Goal: Information Seeking & Learning: Check status

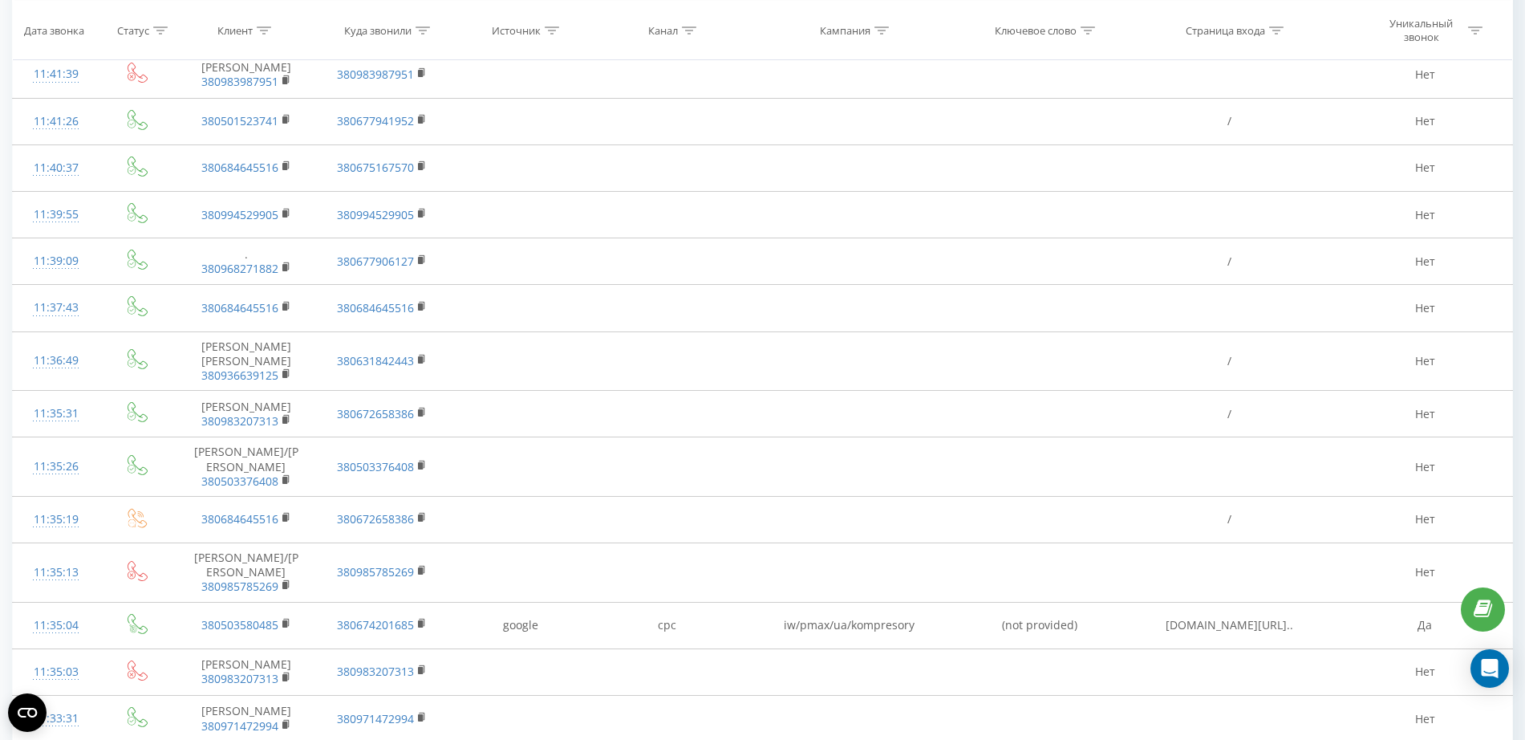
scroll to position [1003, 0]
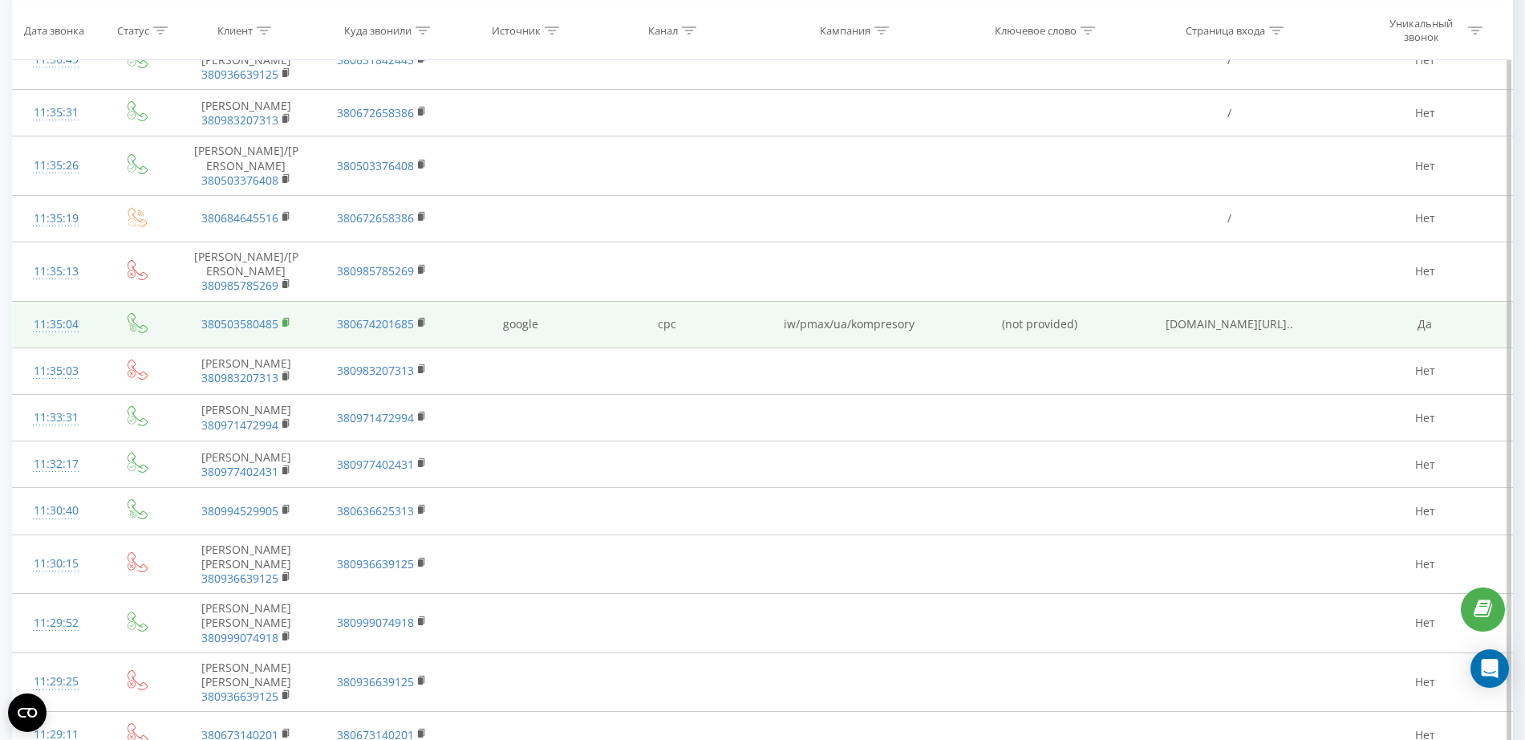
click at [284, 321] on rect at bounding box center [284, 322] width 5 height 7
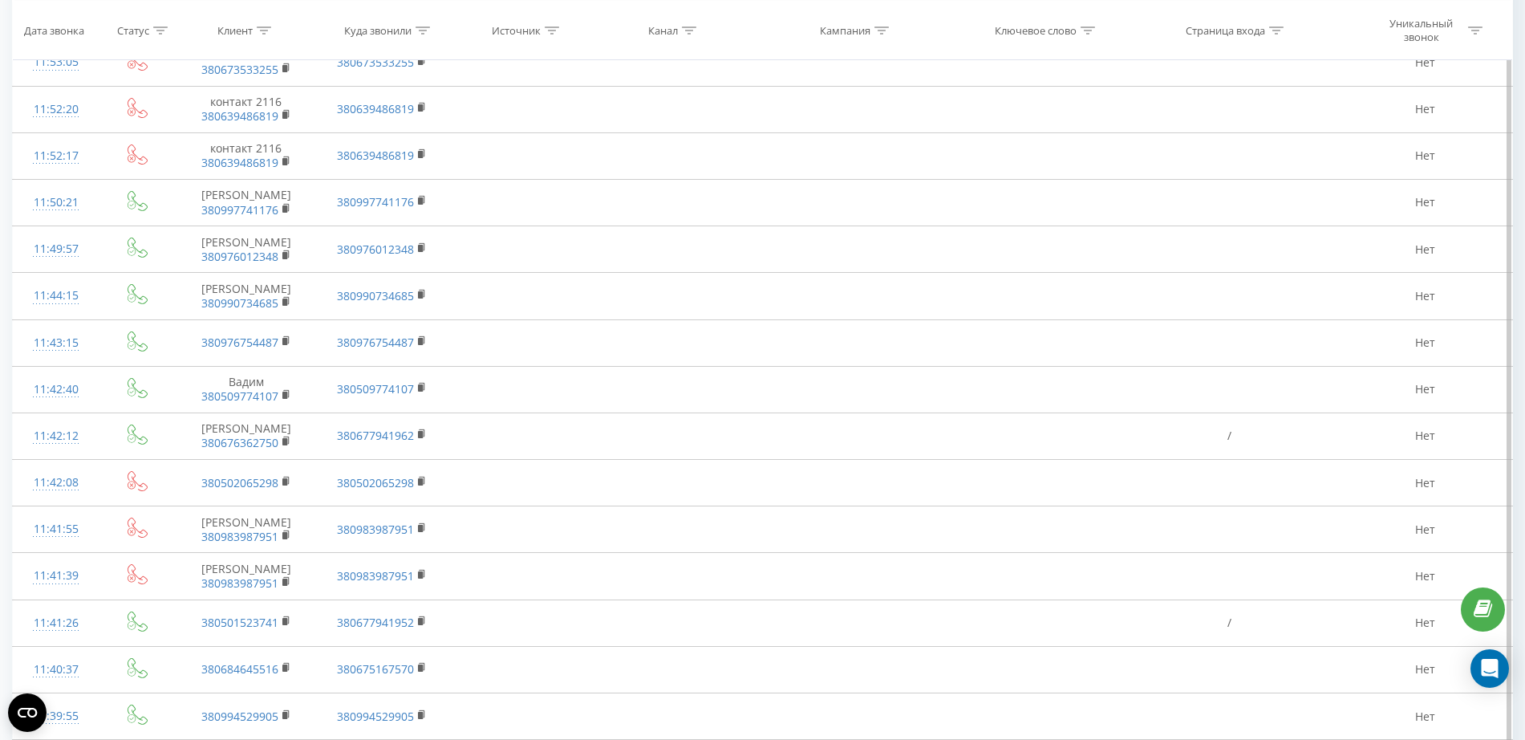
scroll to position [0, 0]
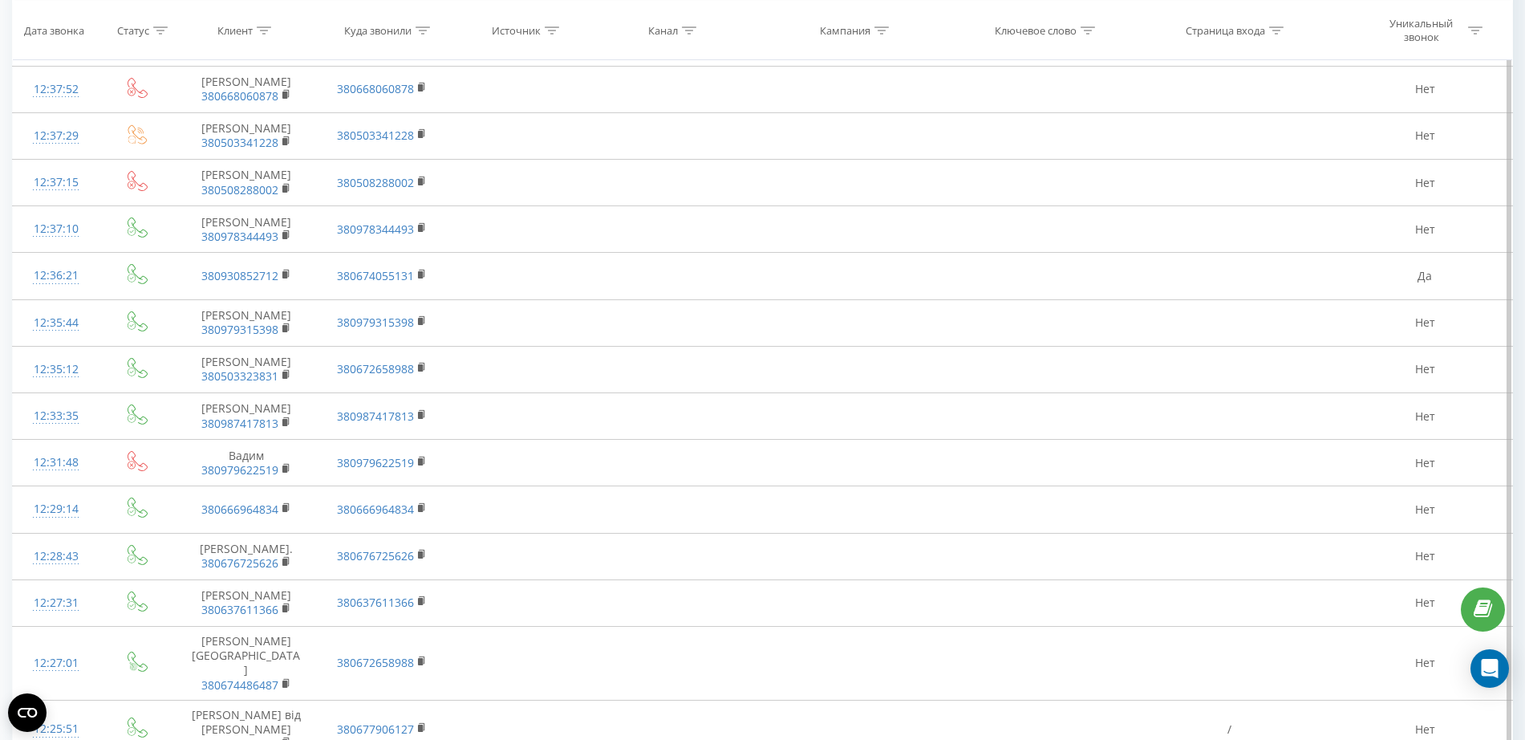
scroll to position [4513, 0]
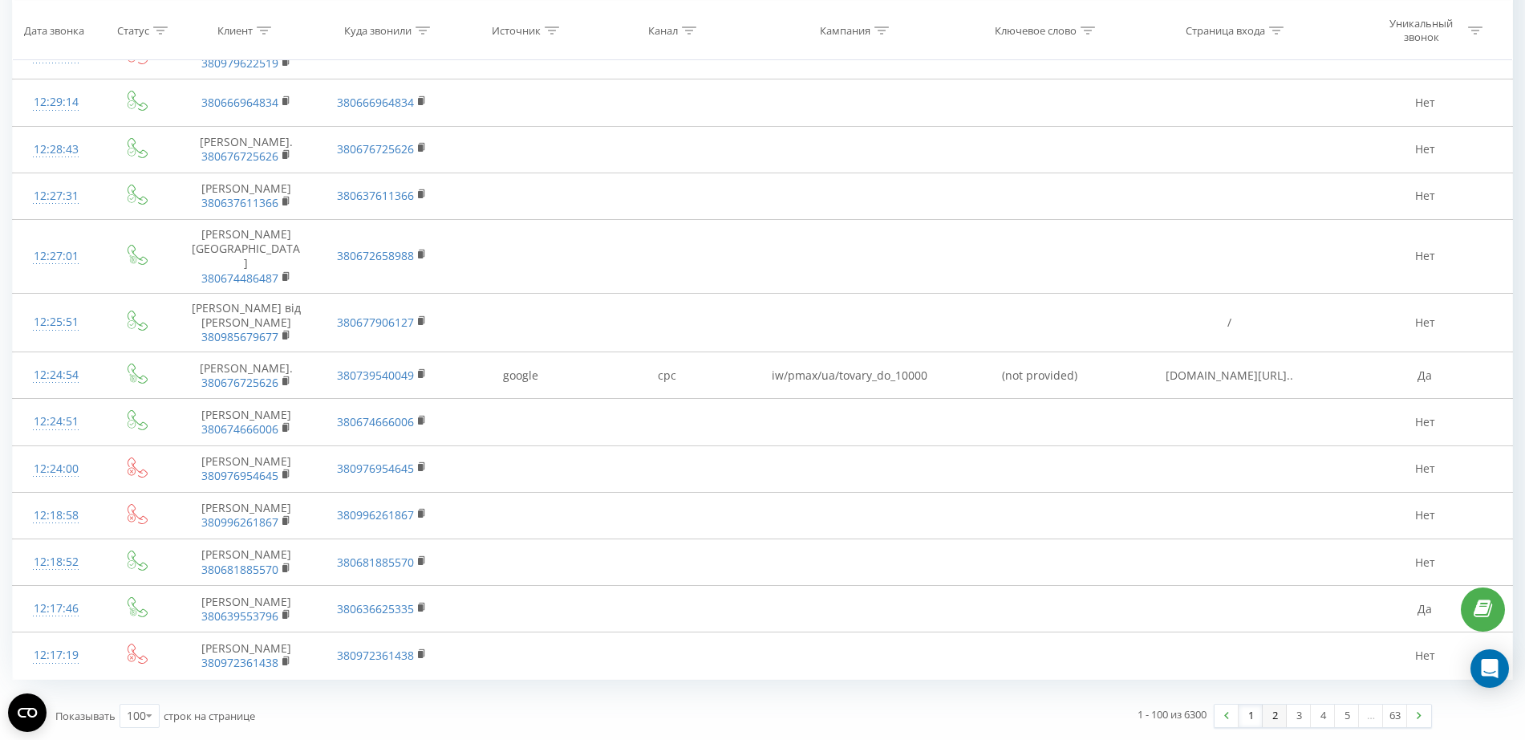
click at [1270, 713] on link "2" at bounding box center [1275, 715] width 24 height 22
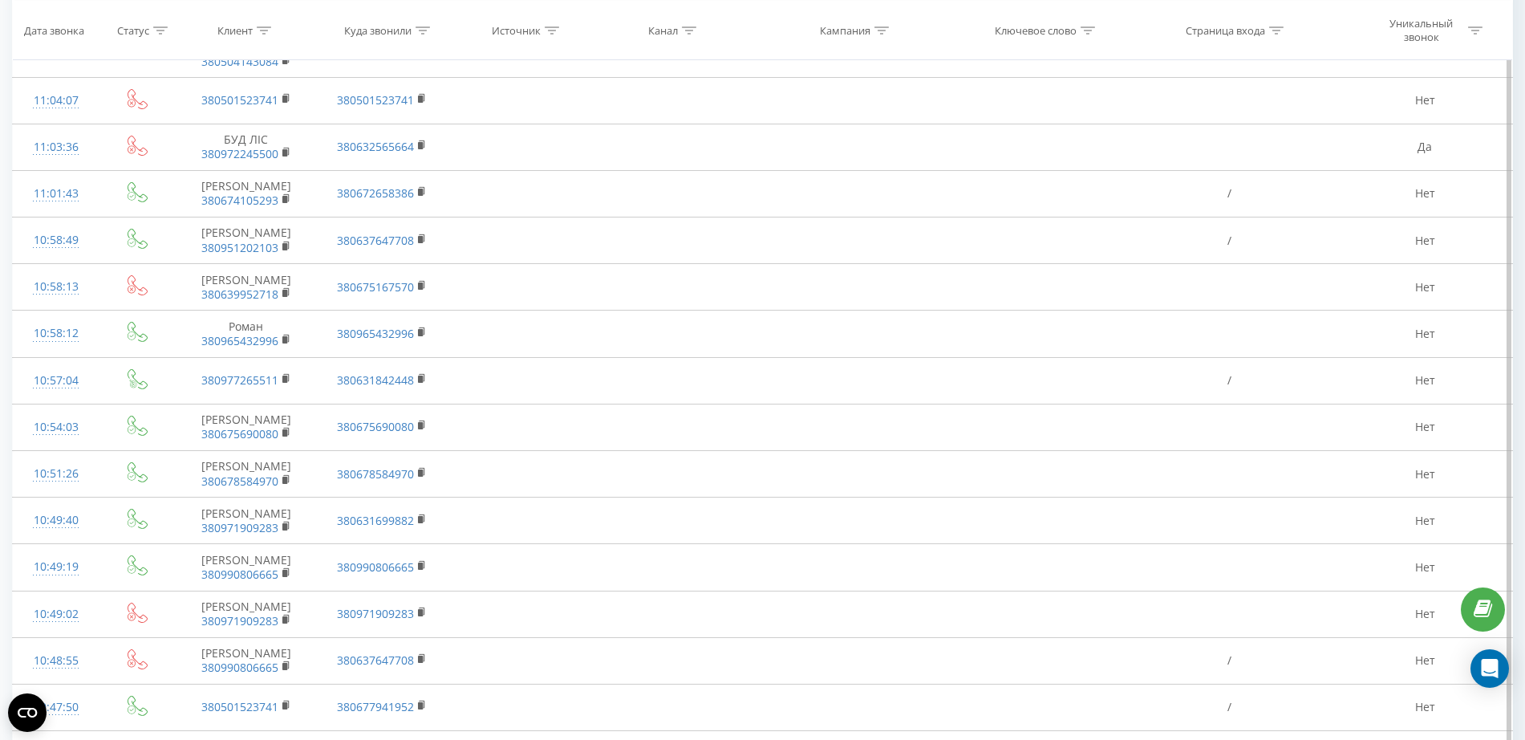
scroll to position [4524, 0]
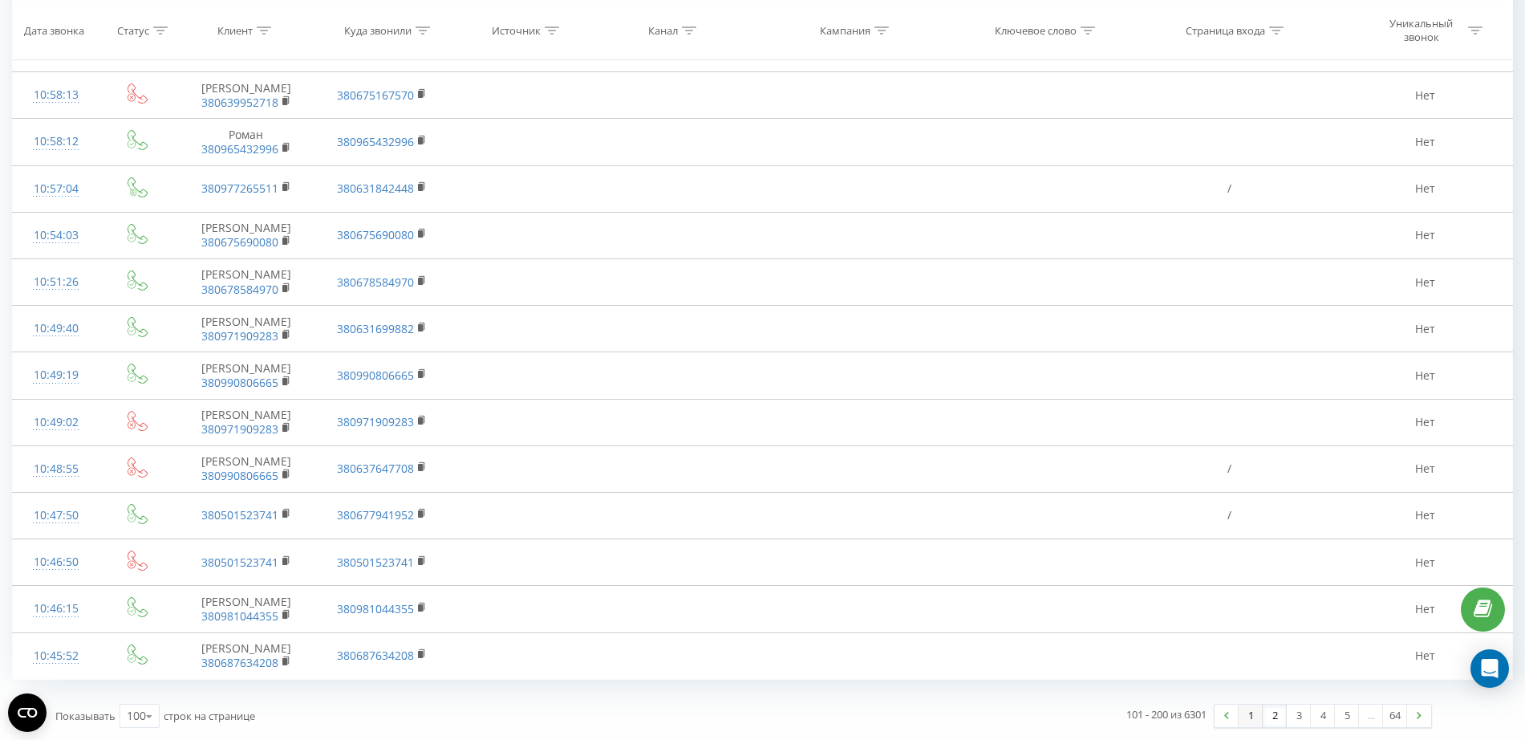
click at [1251, 715] on link "1" at bounding box center [1251, 715] width 24 height 22
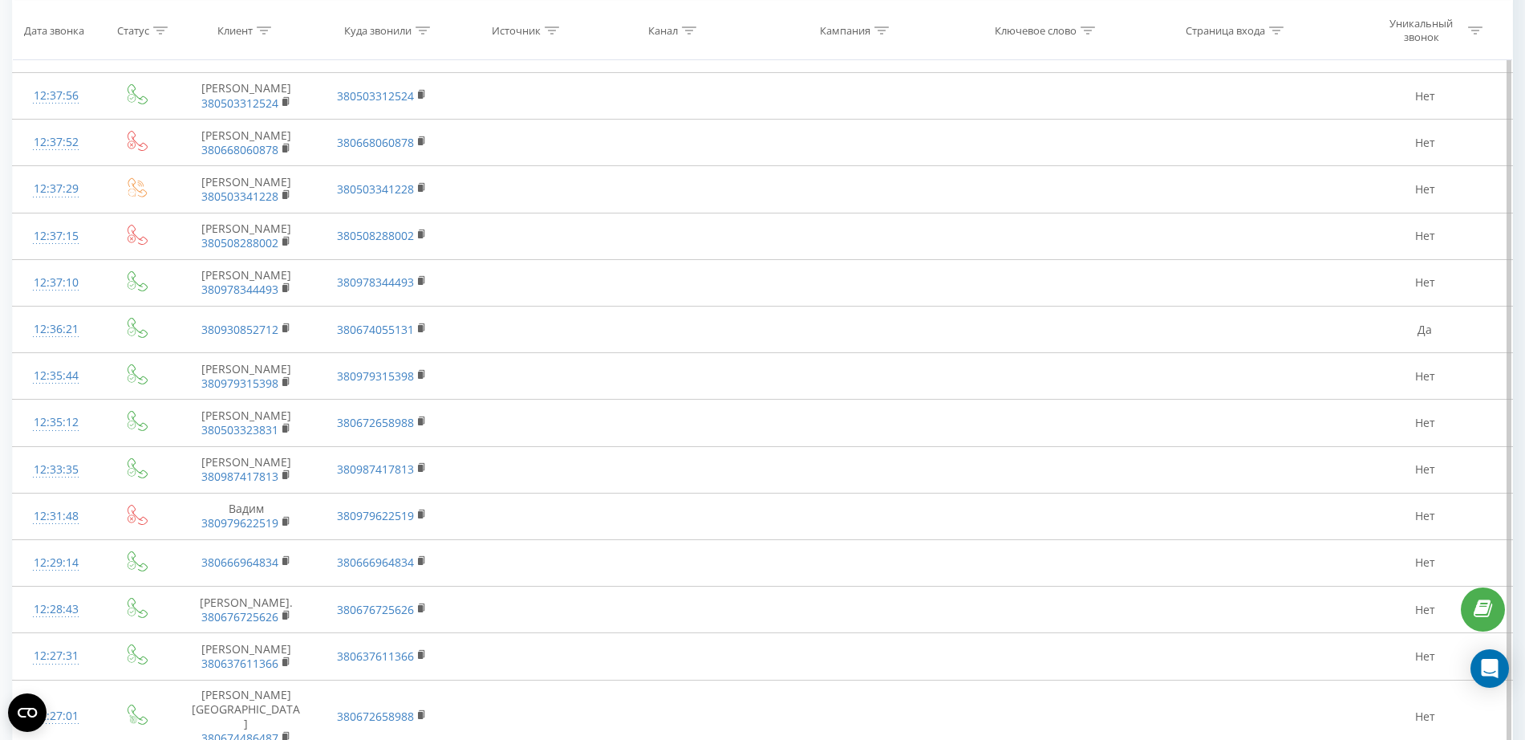
scroll to position [4525, 0]
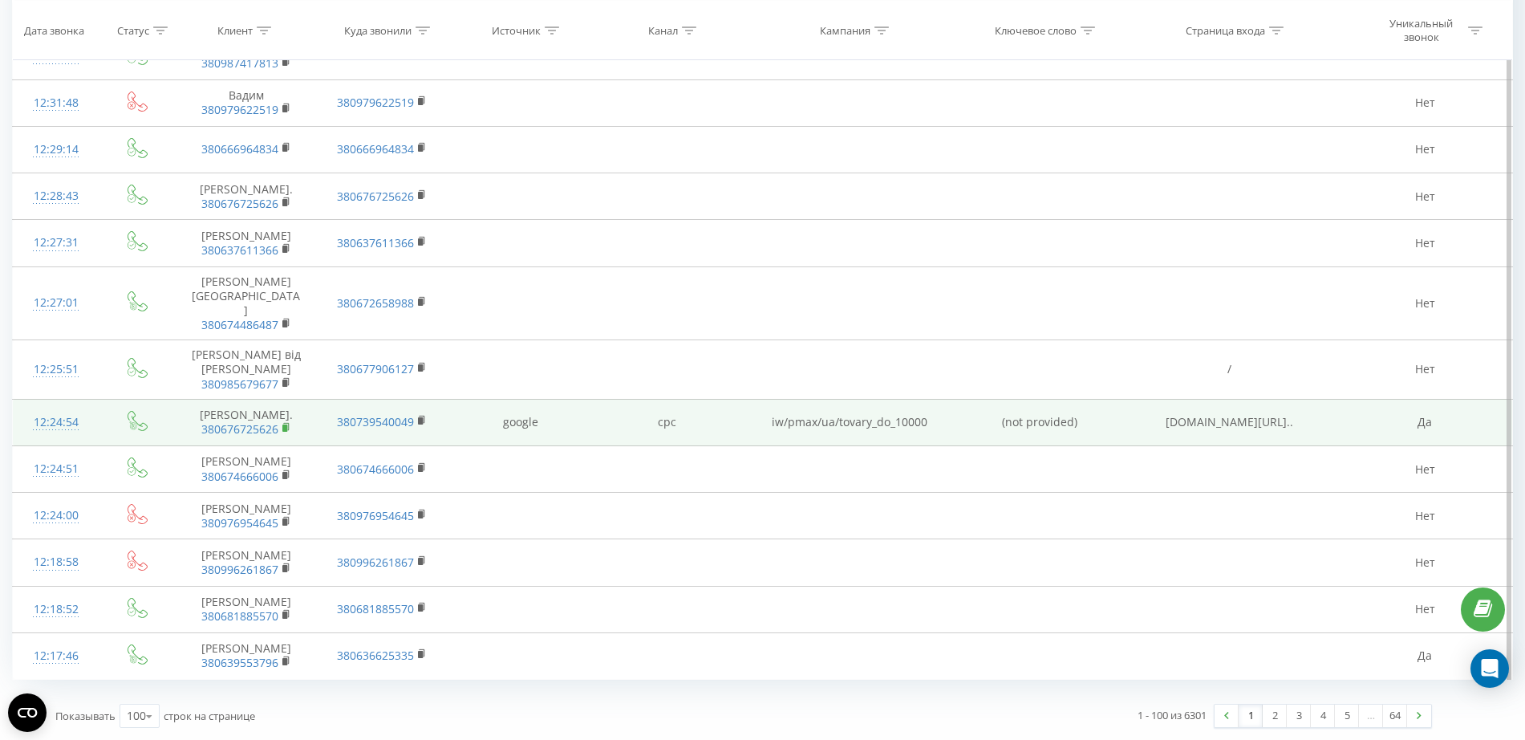
click at [285, 424] on rect at bounding box center [284, 427] width 5 height 7
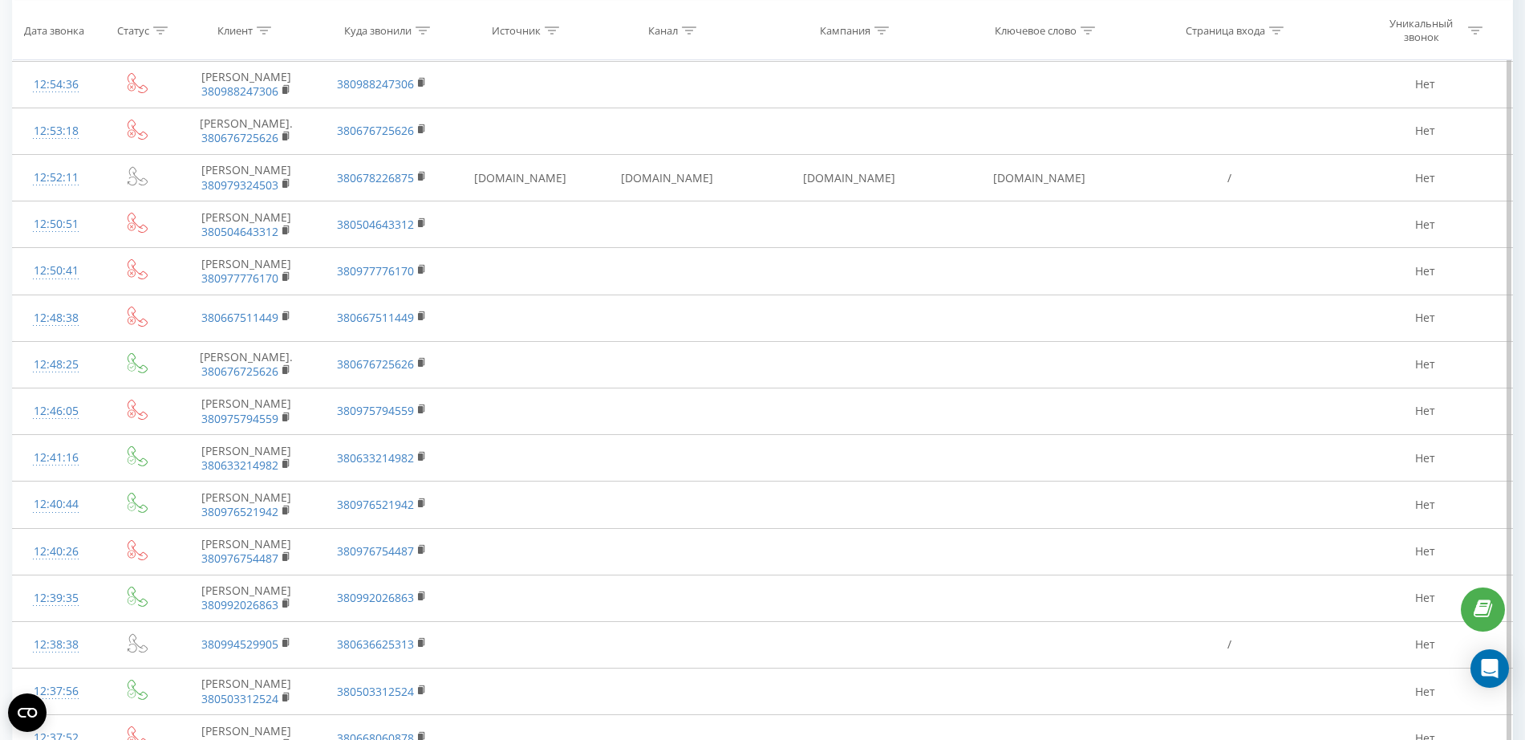
scroll to position [3221, 0]
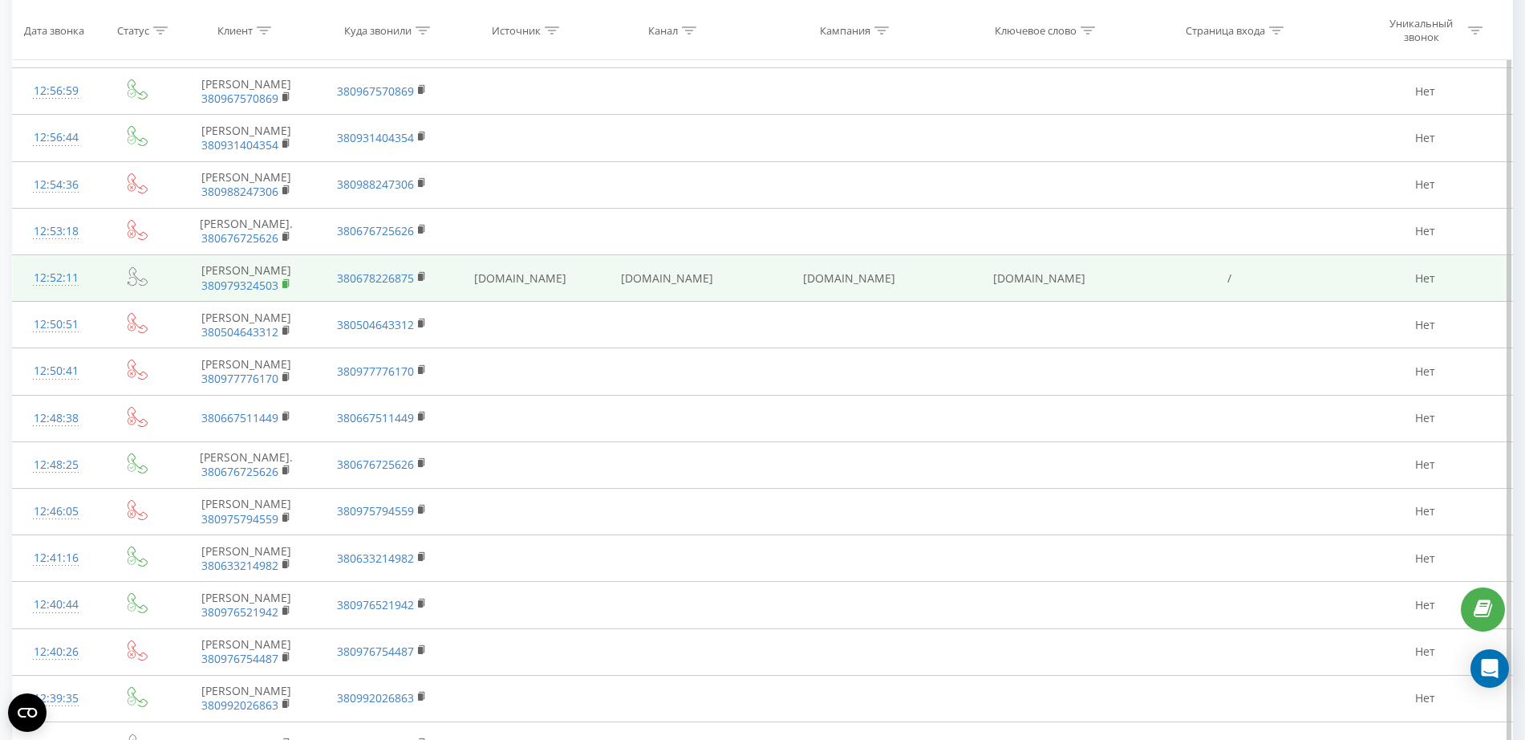
click at [285, 288] on rect at bounding box center [284, 284] width 5 height 7
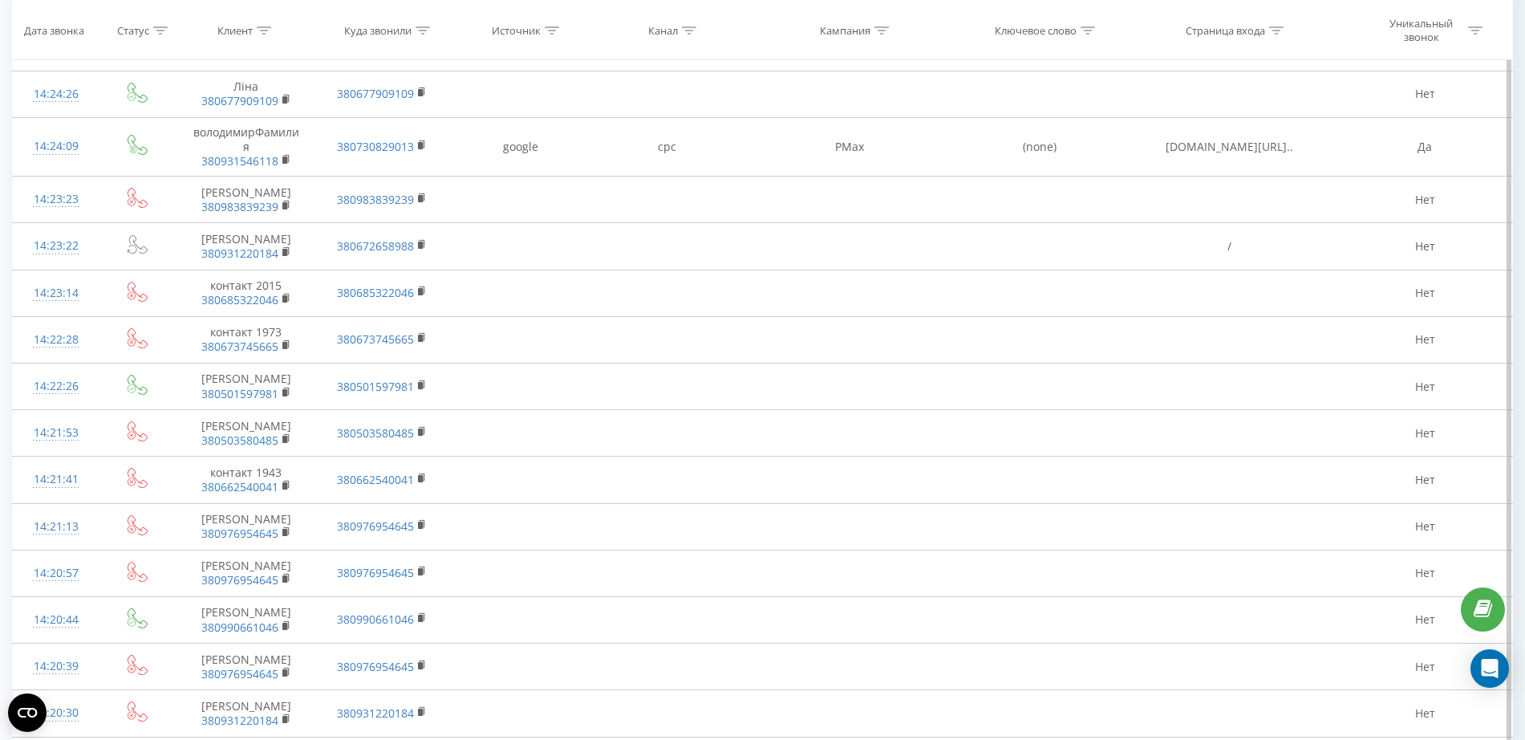
scroll to position [1015, 0]
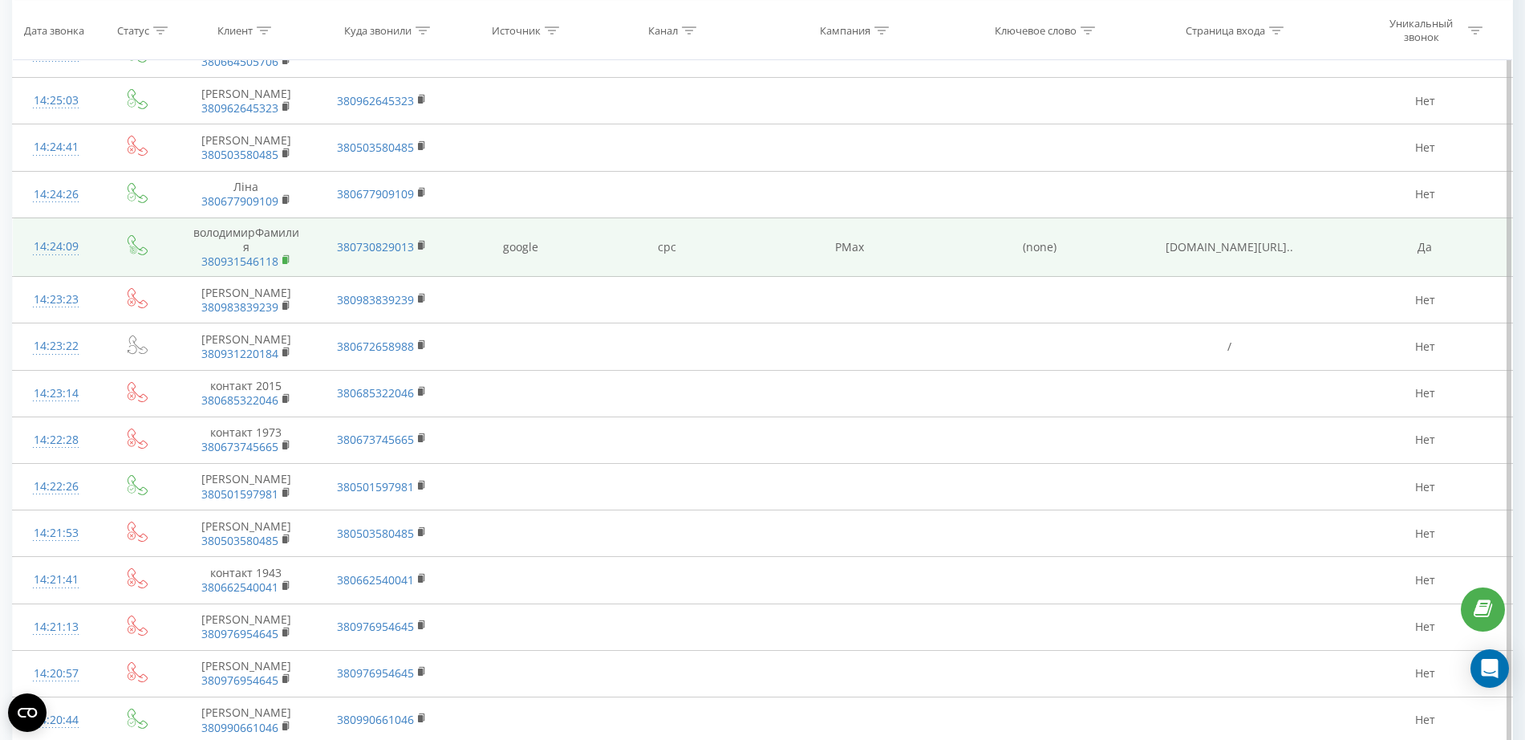
click at [288, 260] on icon at bounding box center [286, 258] width 6 height 7
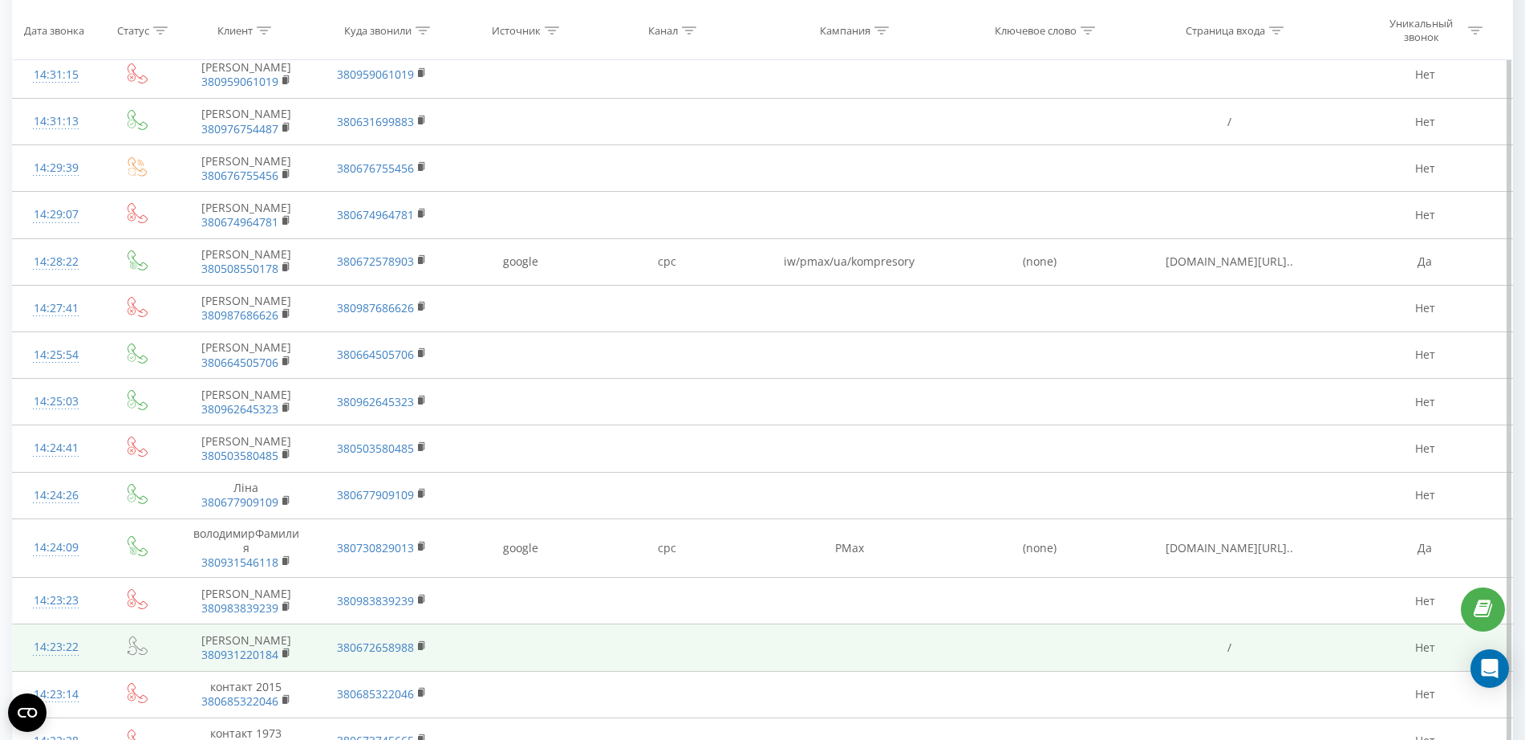
scroll to position [513, 0]
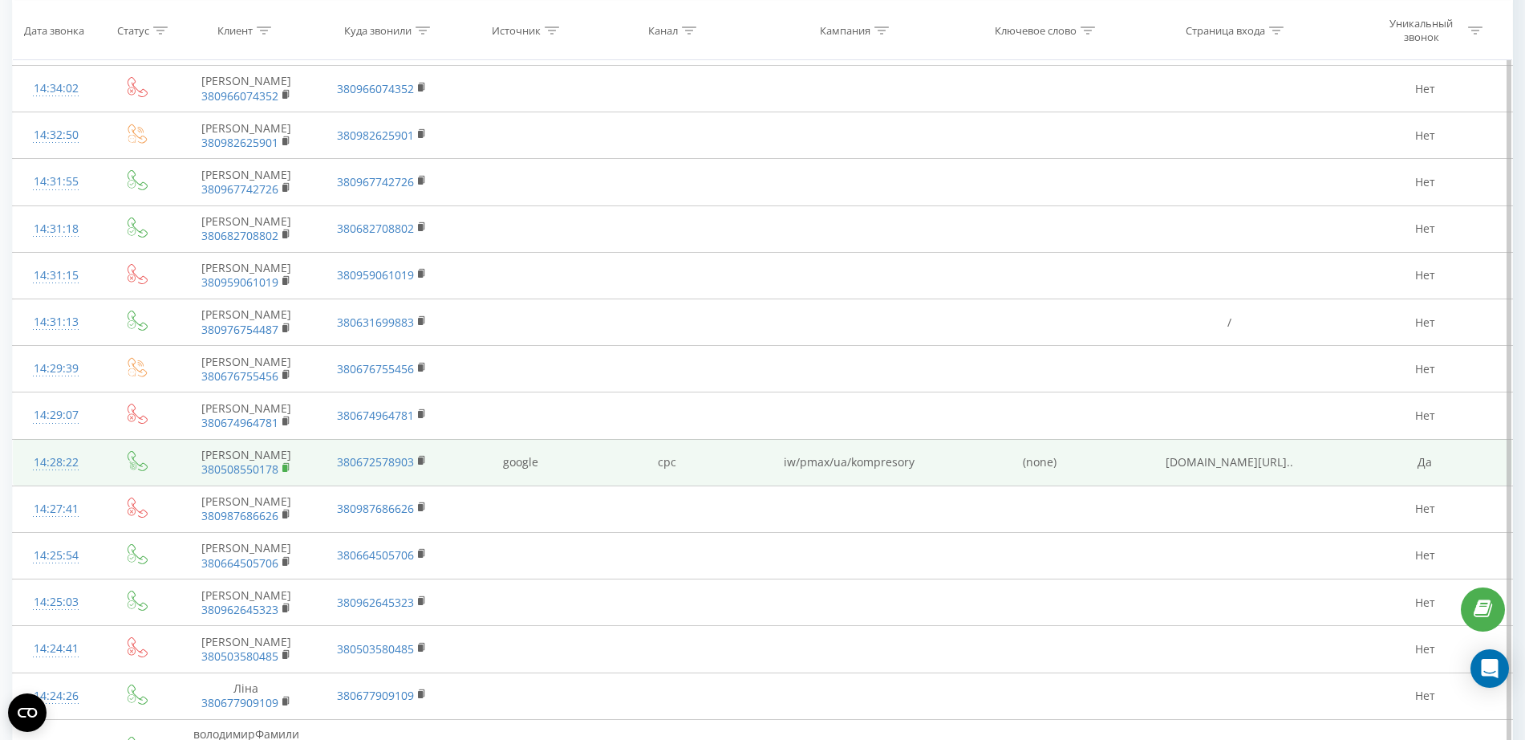
click at [286, 465] on rect at bounding box center [284, 468] width 5 height 7
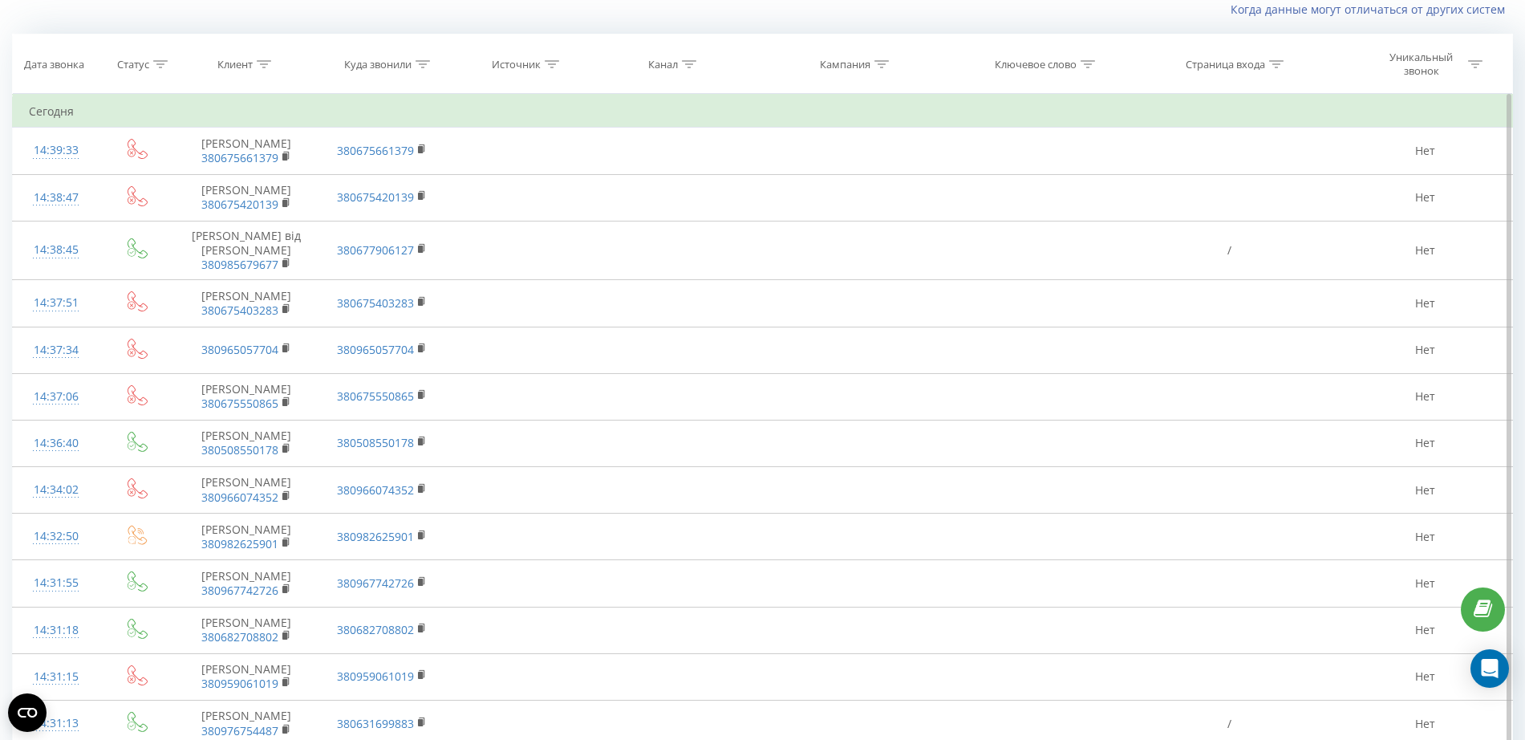
scroll to position [0, 0]
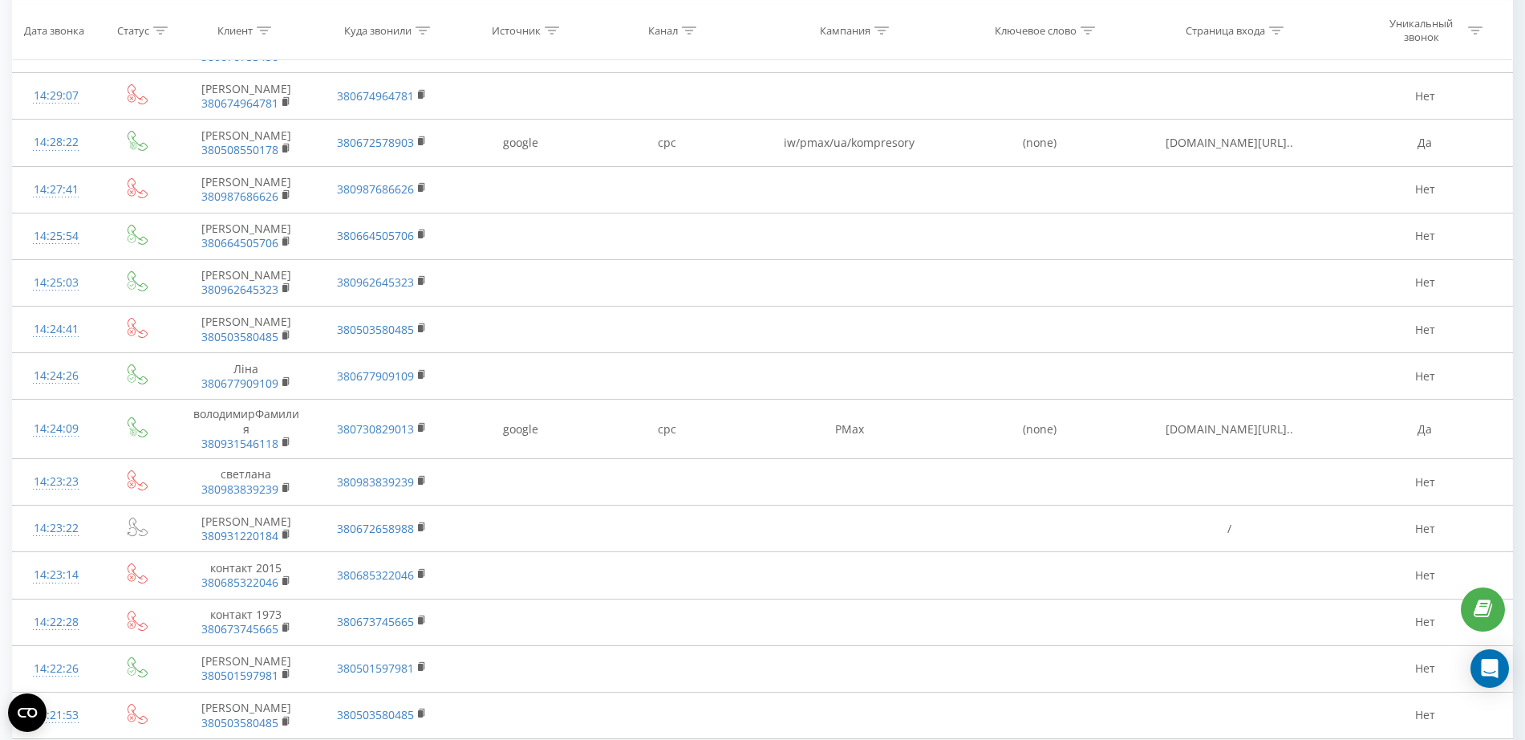
scroll to position [1304, 0]
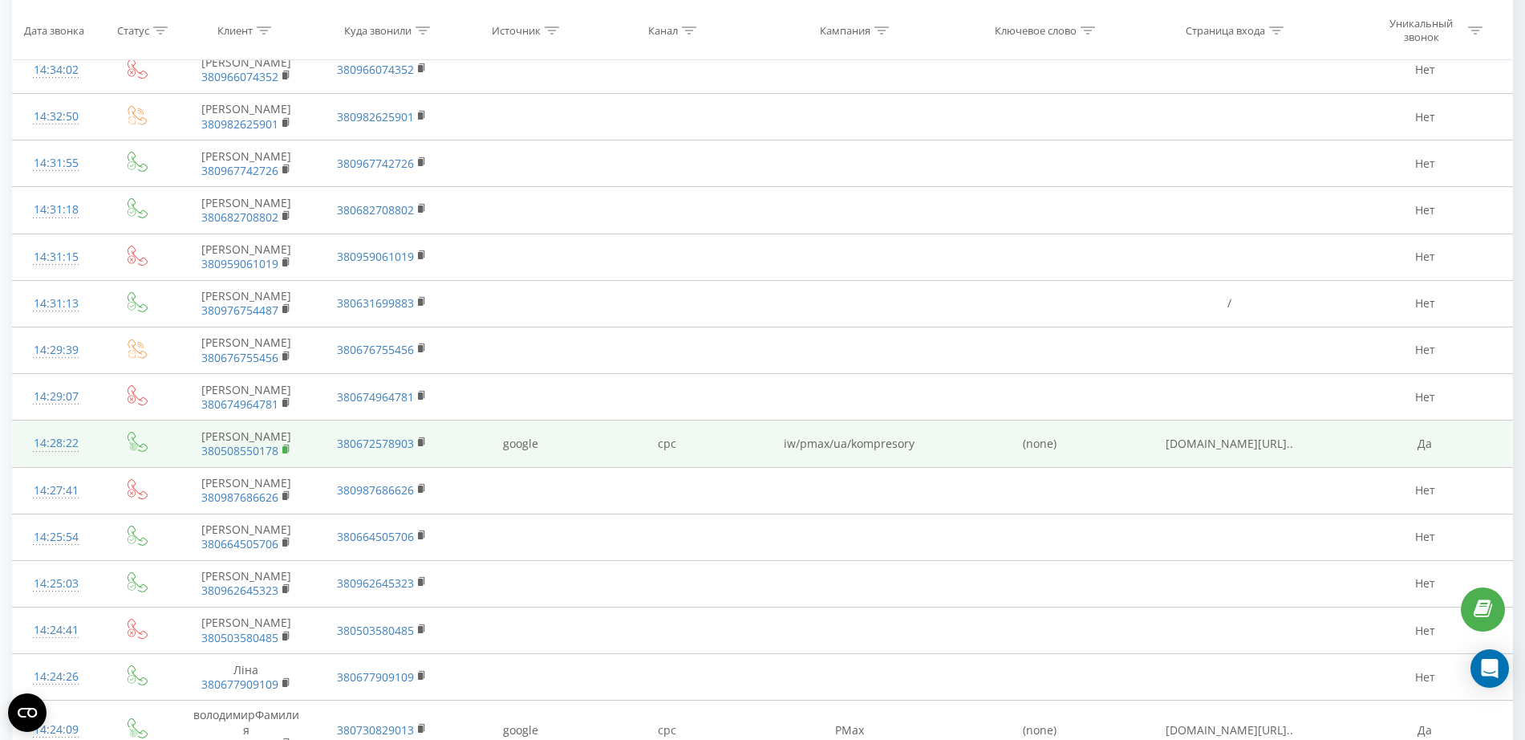
click at [286, 446] on rect at bounding box center [284, 449] width 5 height 7
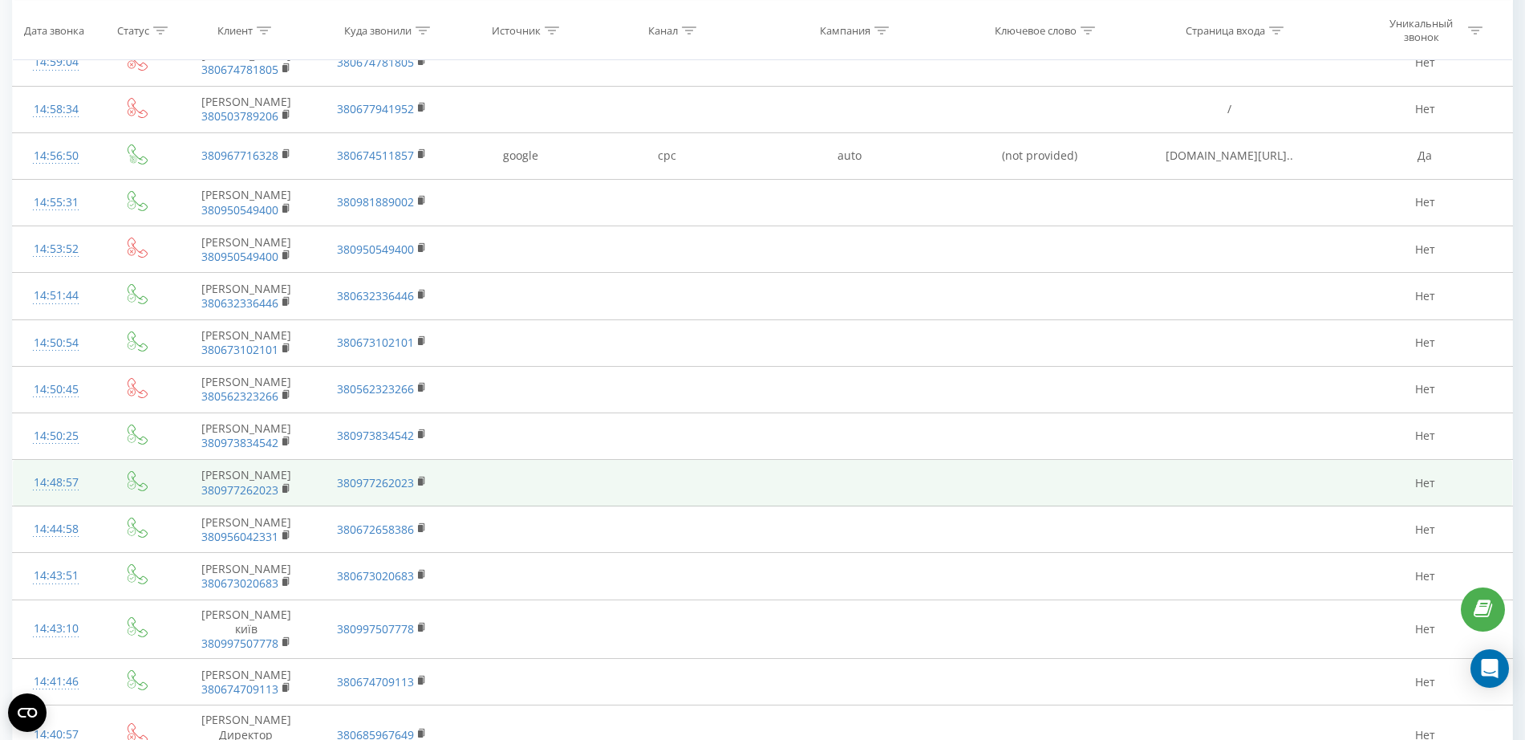
scroll to position [0, 0]
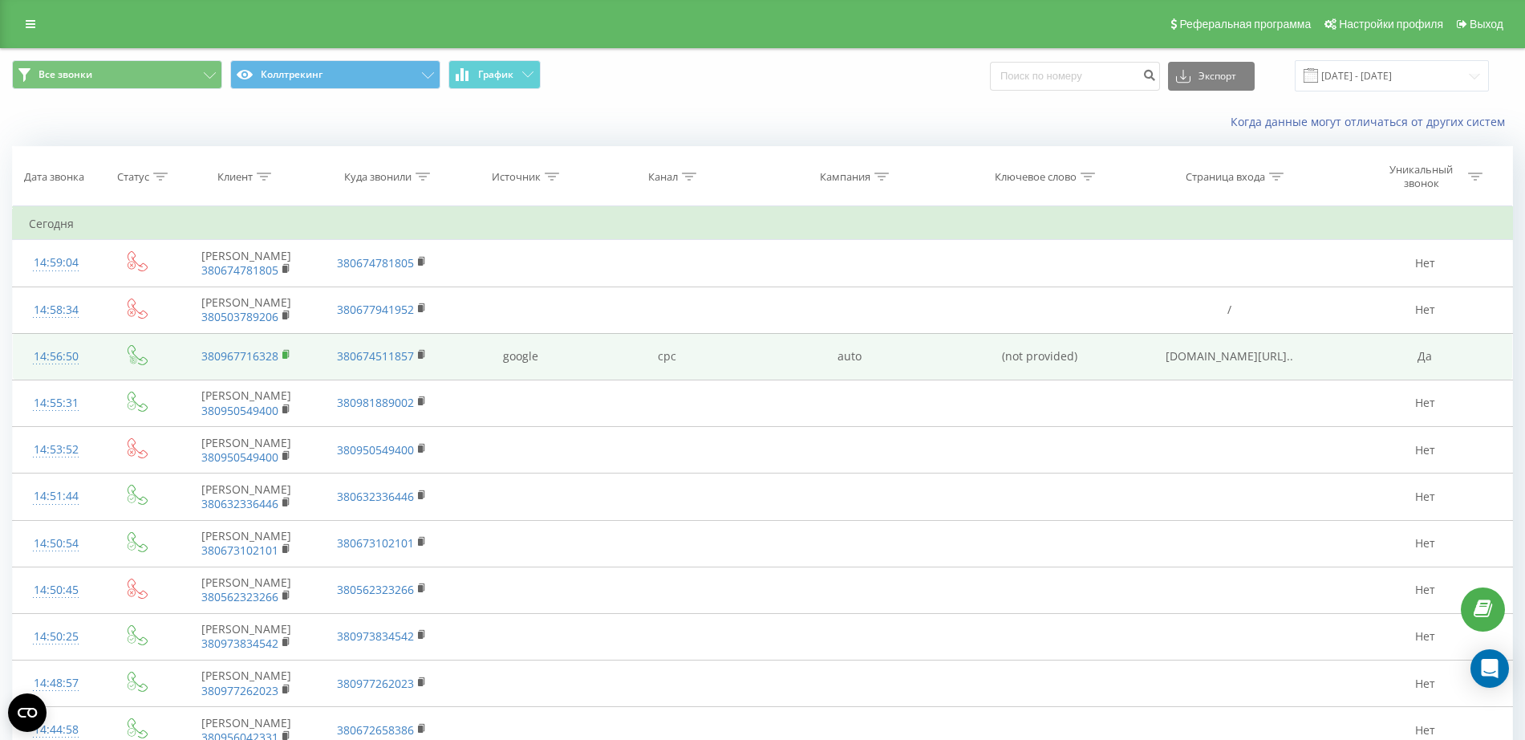
click at [283, 359] on rect at bounding box center [284, 354] width 5 height 7
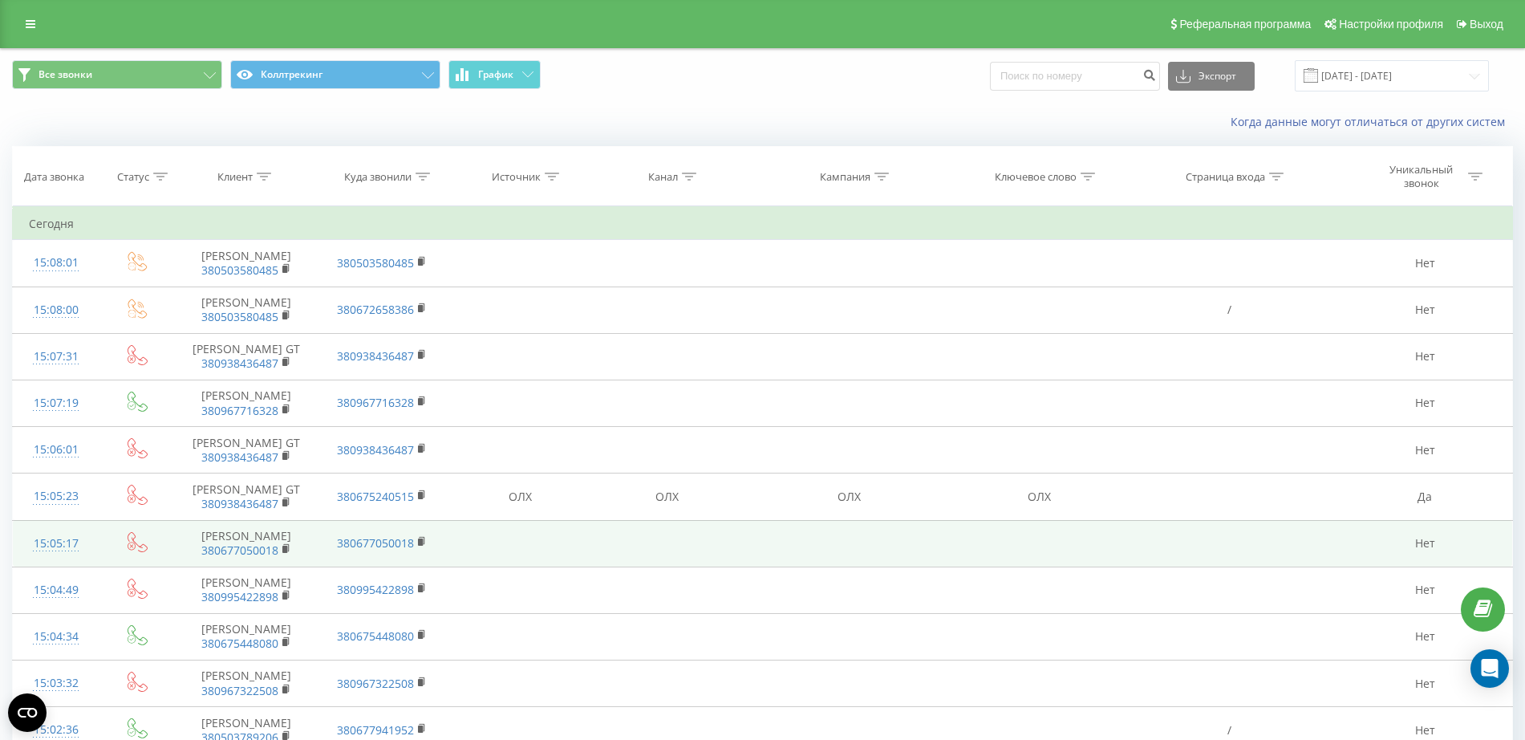
scroll to position [301, 0]
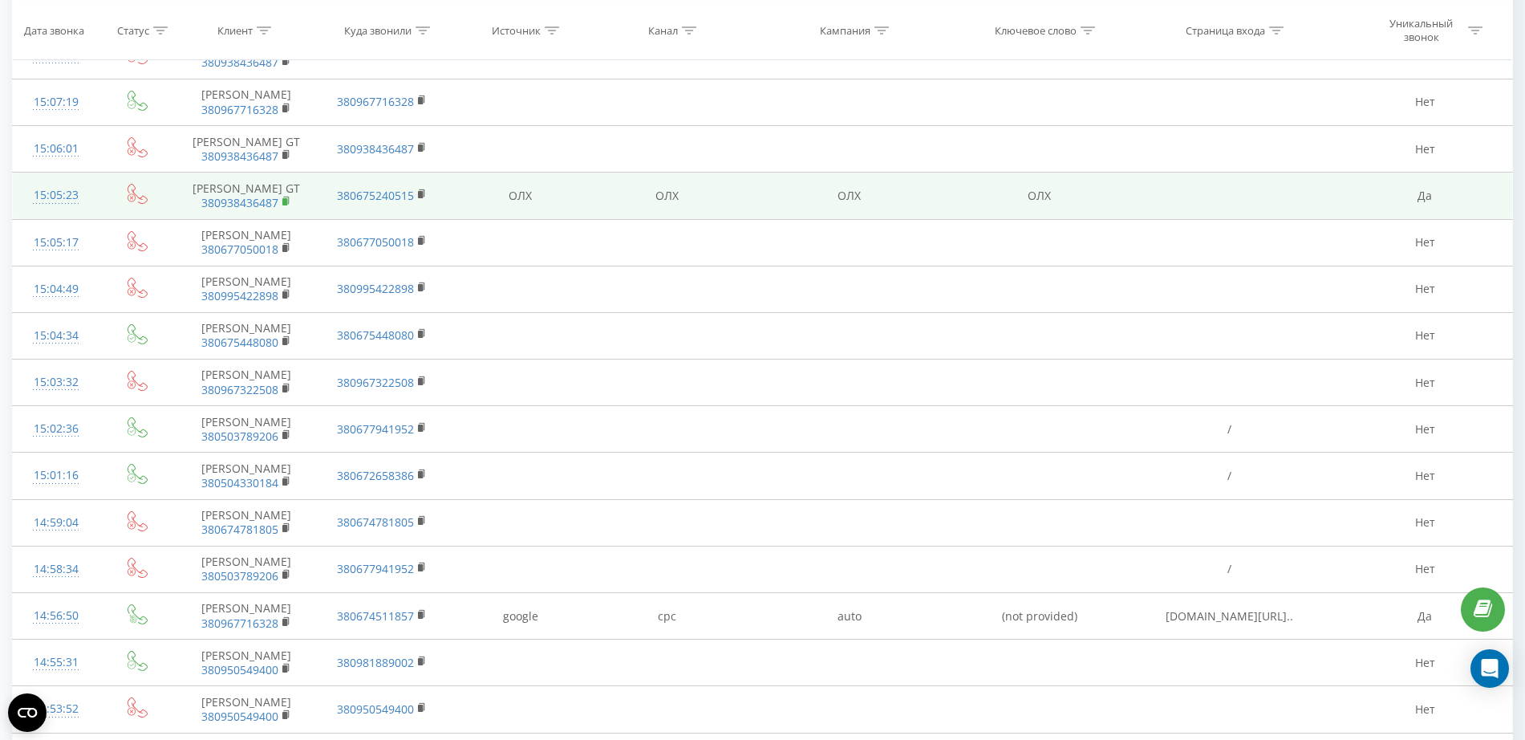
click at [287, 200] on rect at bounding box center [284, 201] width 5 height 7
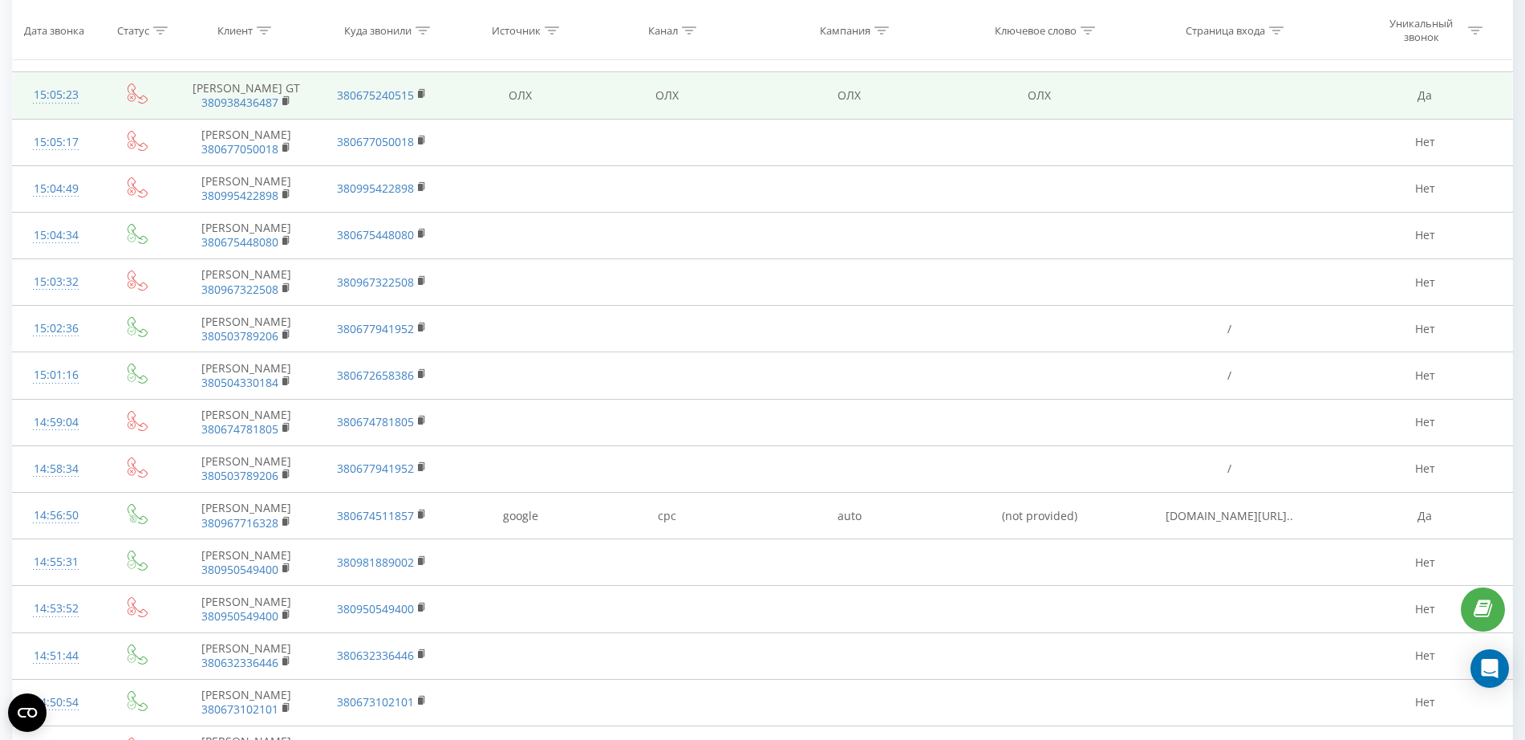
scroll to position [501, 0]
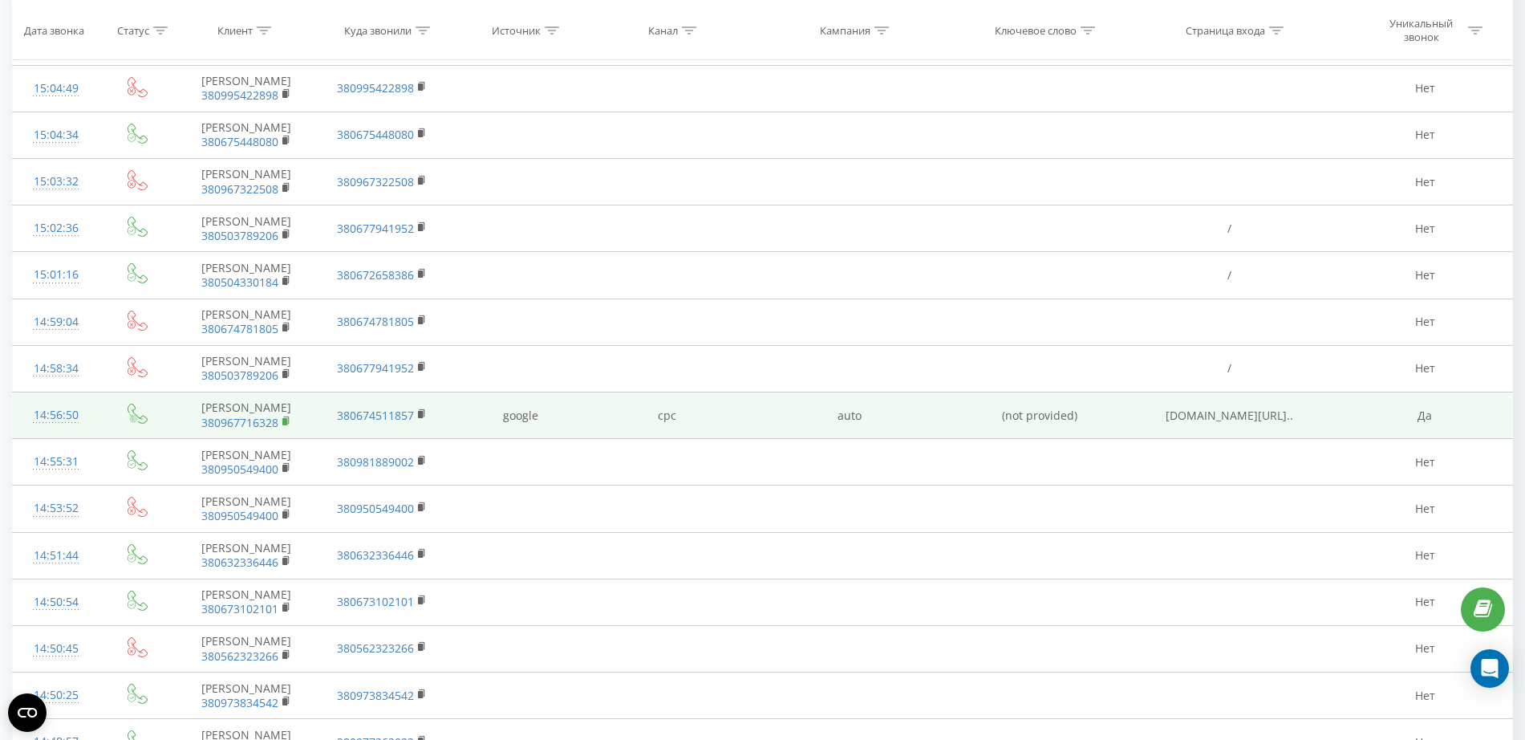
click at [286, 427] on icon at bounding box center [286, 421] width 9 height 11
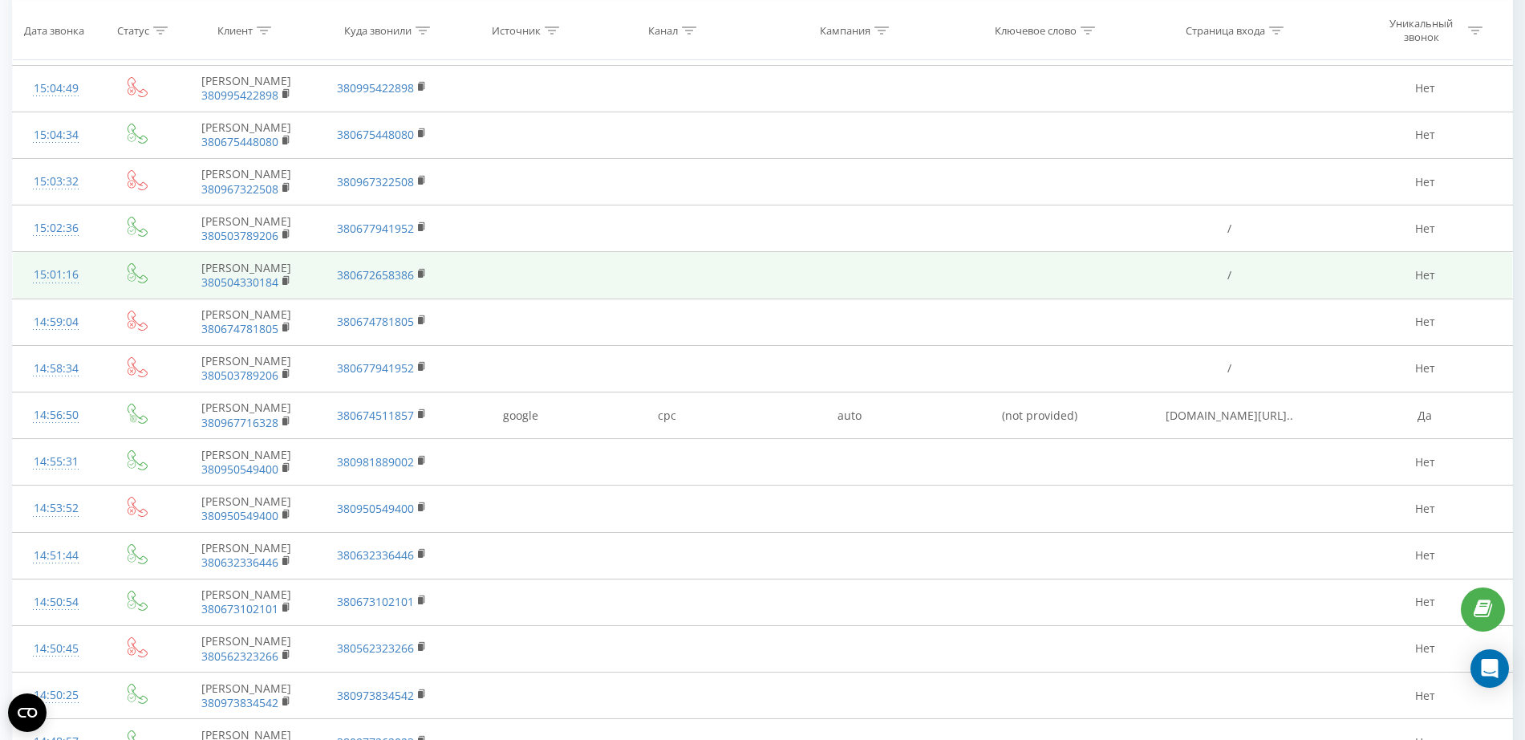
click at [935, 281] on td at bounding box center [848, 275] width 217 height 47
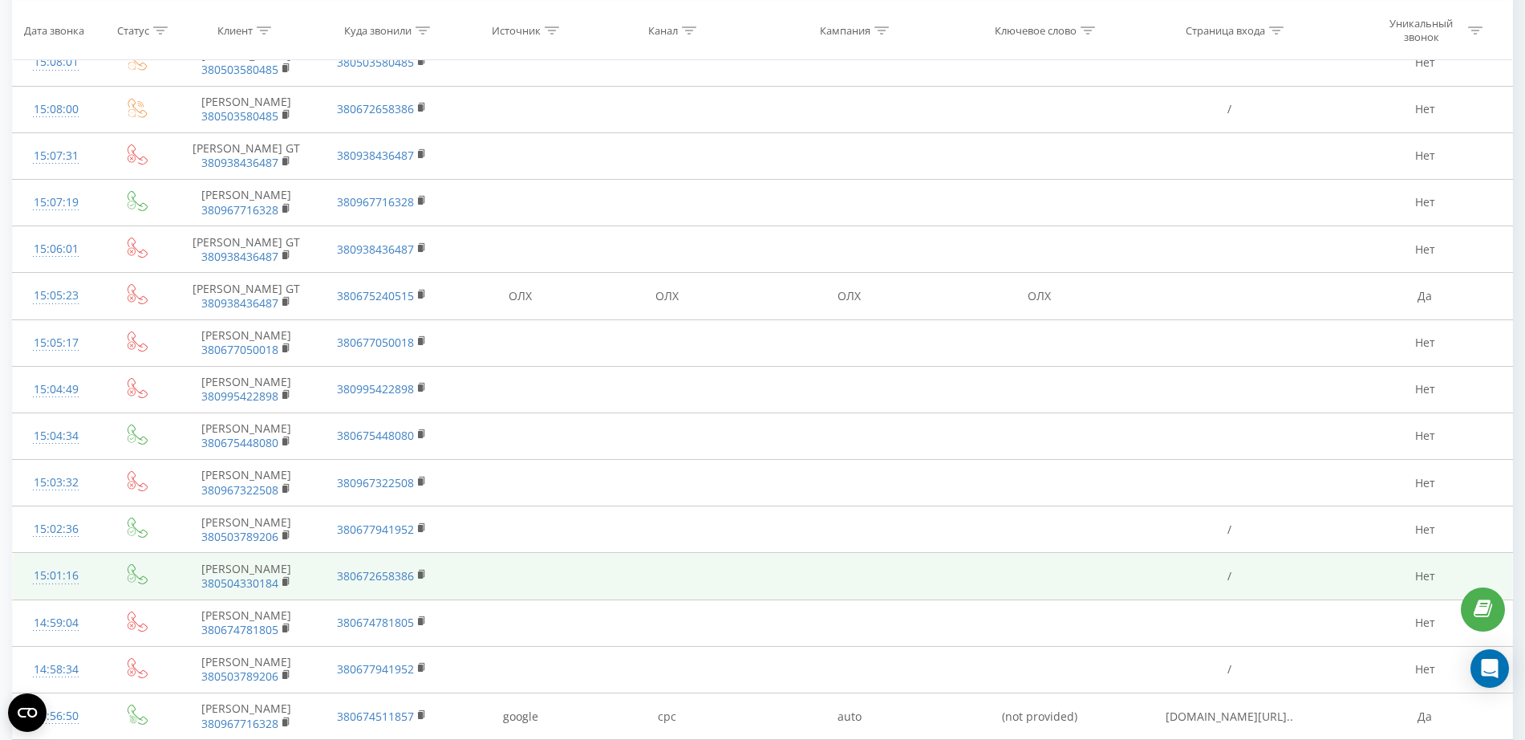
scroll to position [0, 0]
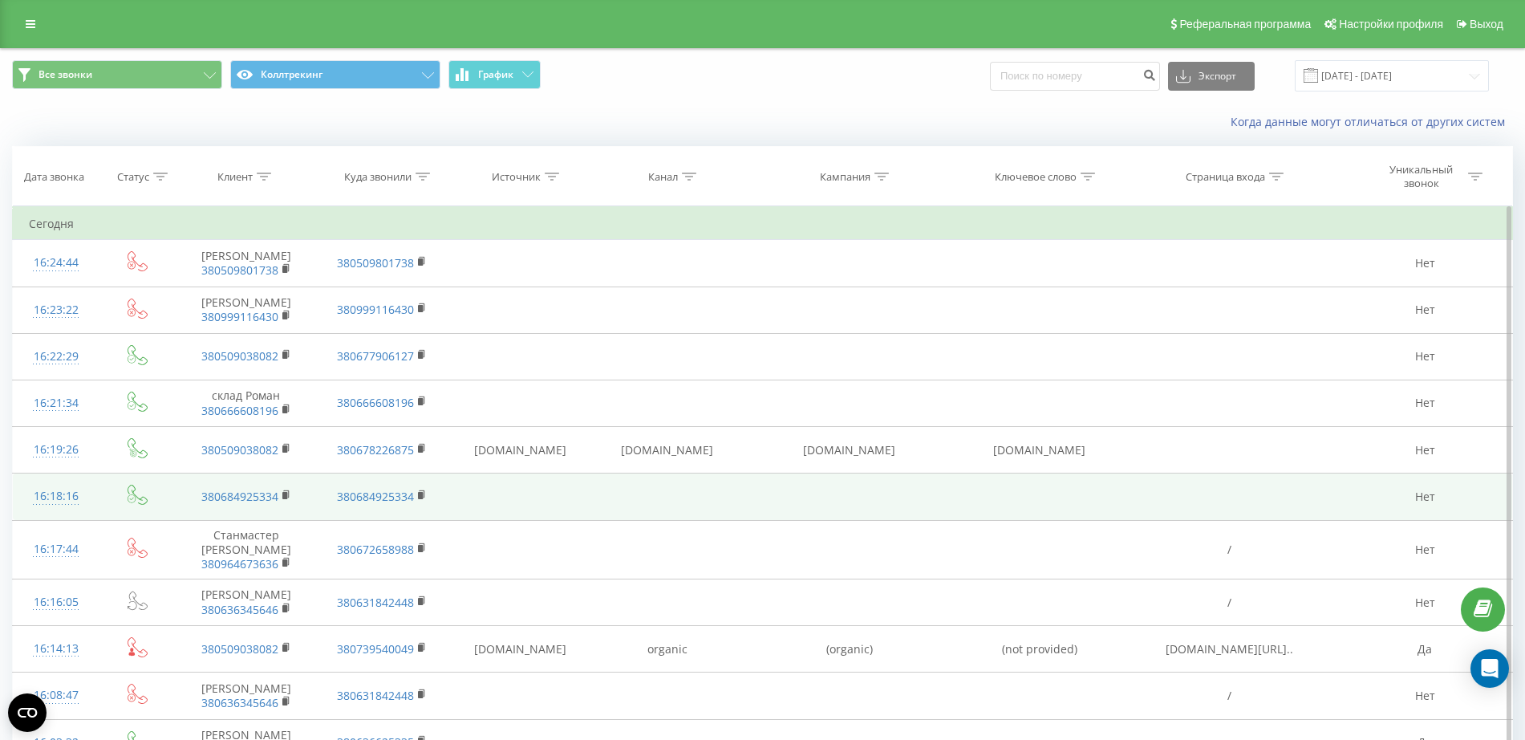
scroll to position [201, 0]
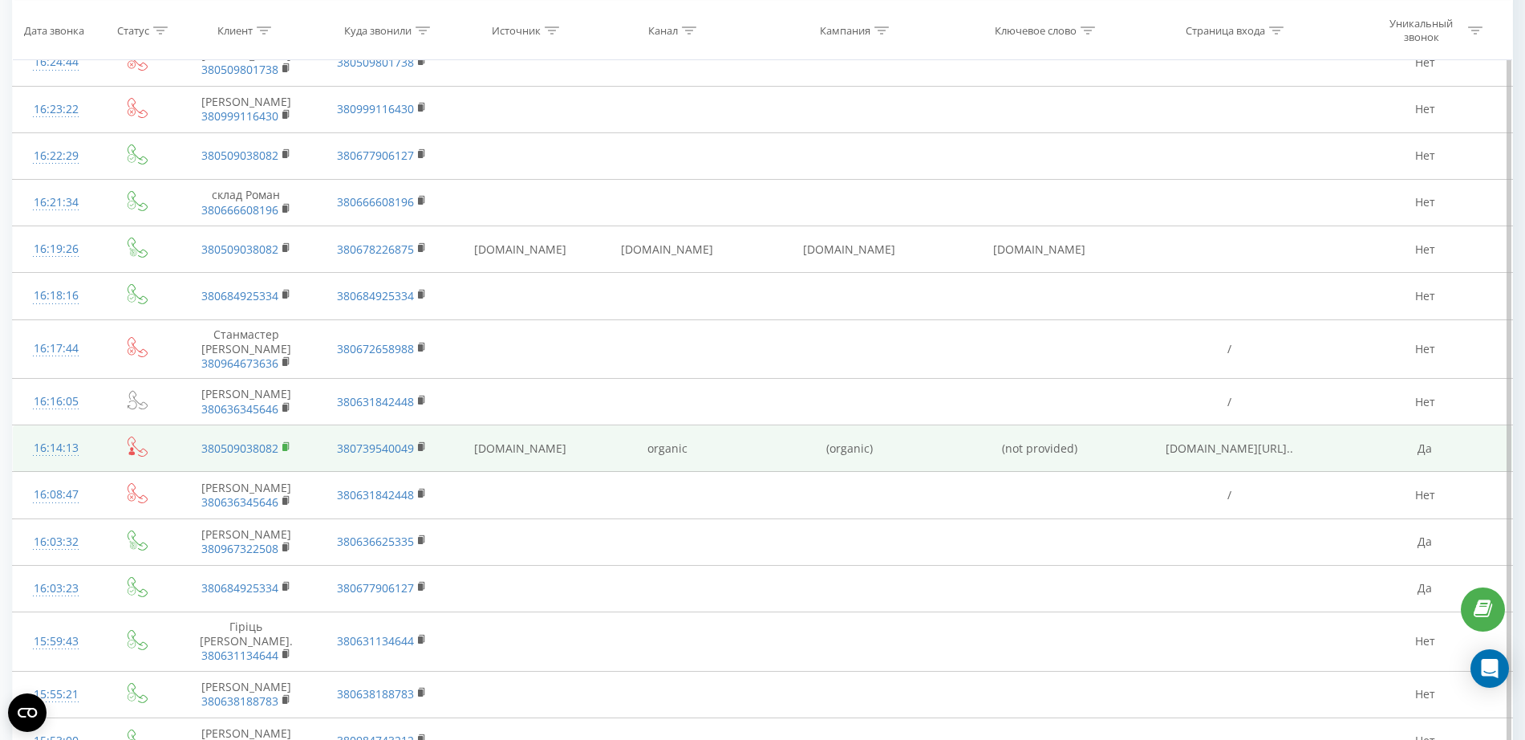
click at [287, 451] on rect at bounding box center [284, 447] width 5 height 7
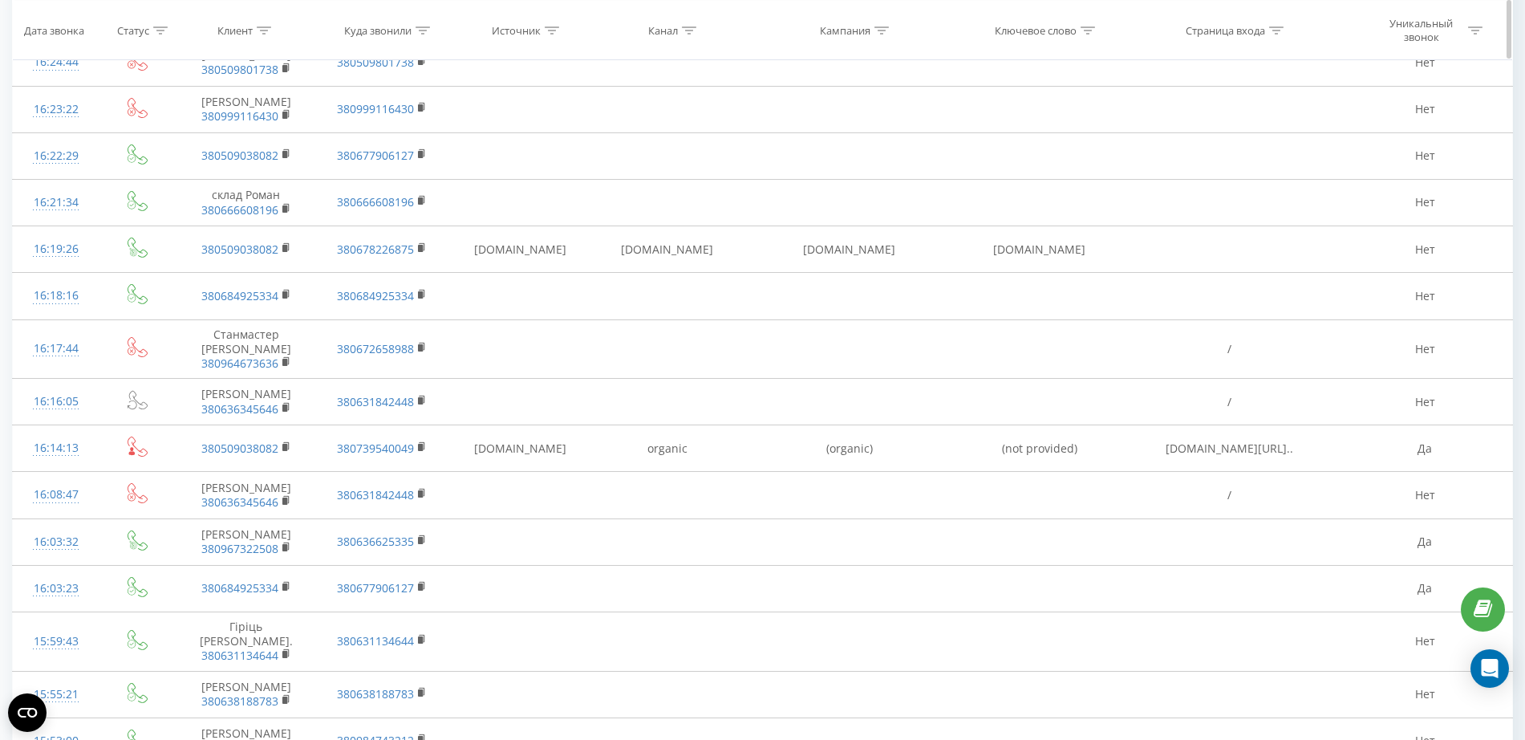
scroll to position [0, 0]
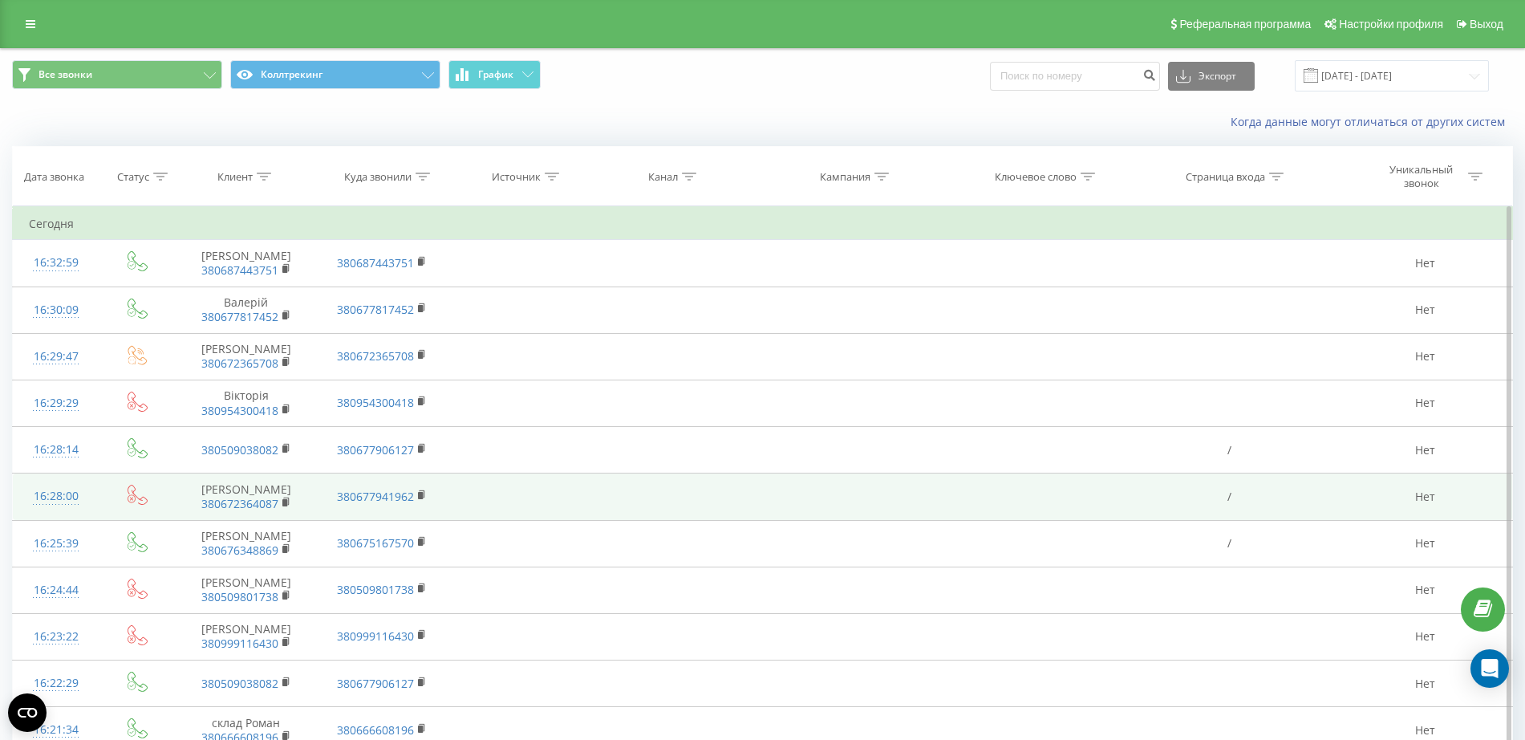
click at [771, 506] on td at bounding box center [848, 496] width 217 height 47
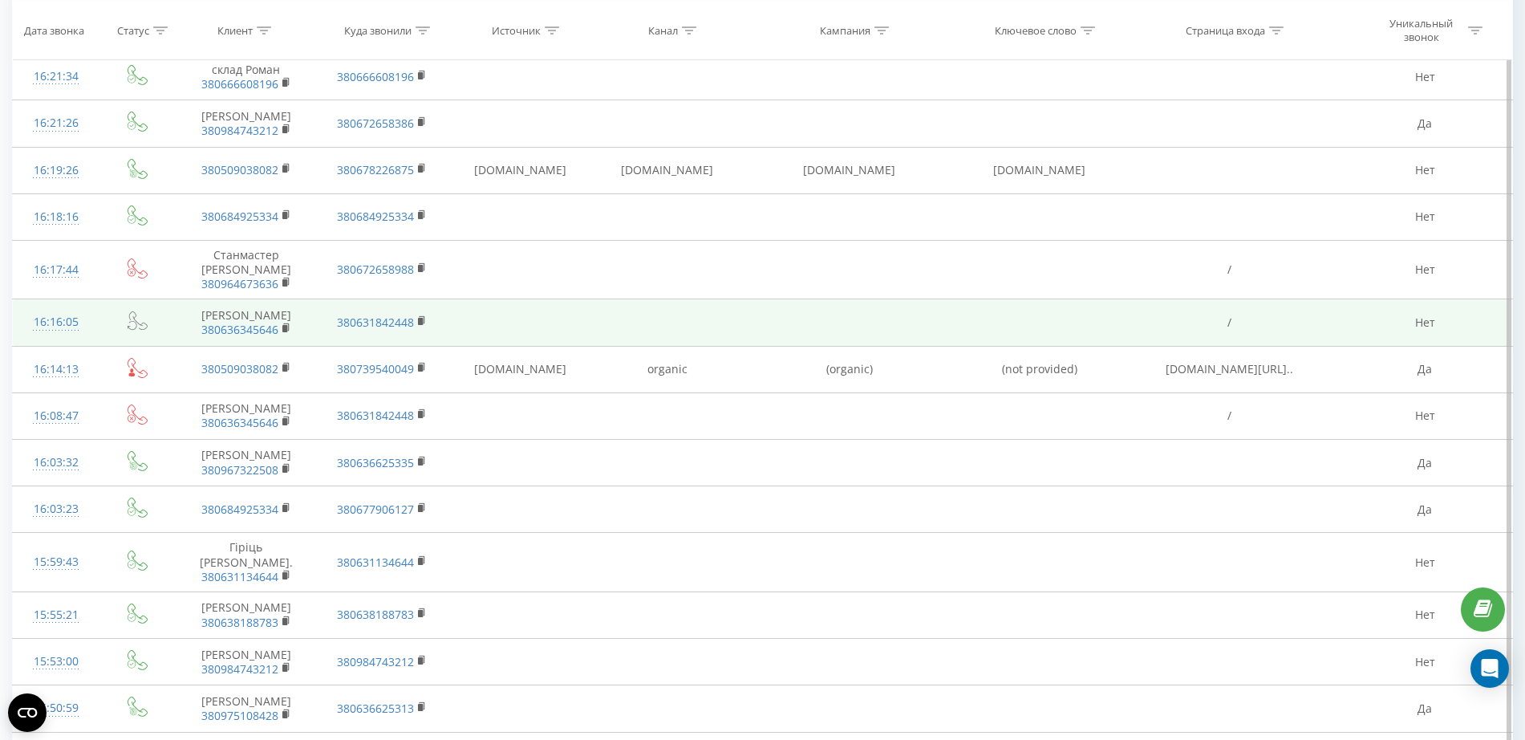
scroll to position [1342, 0]
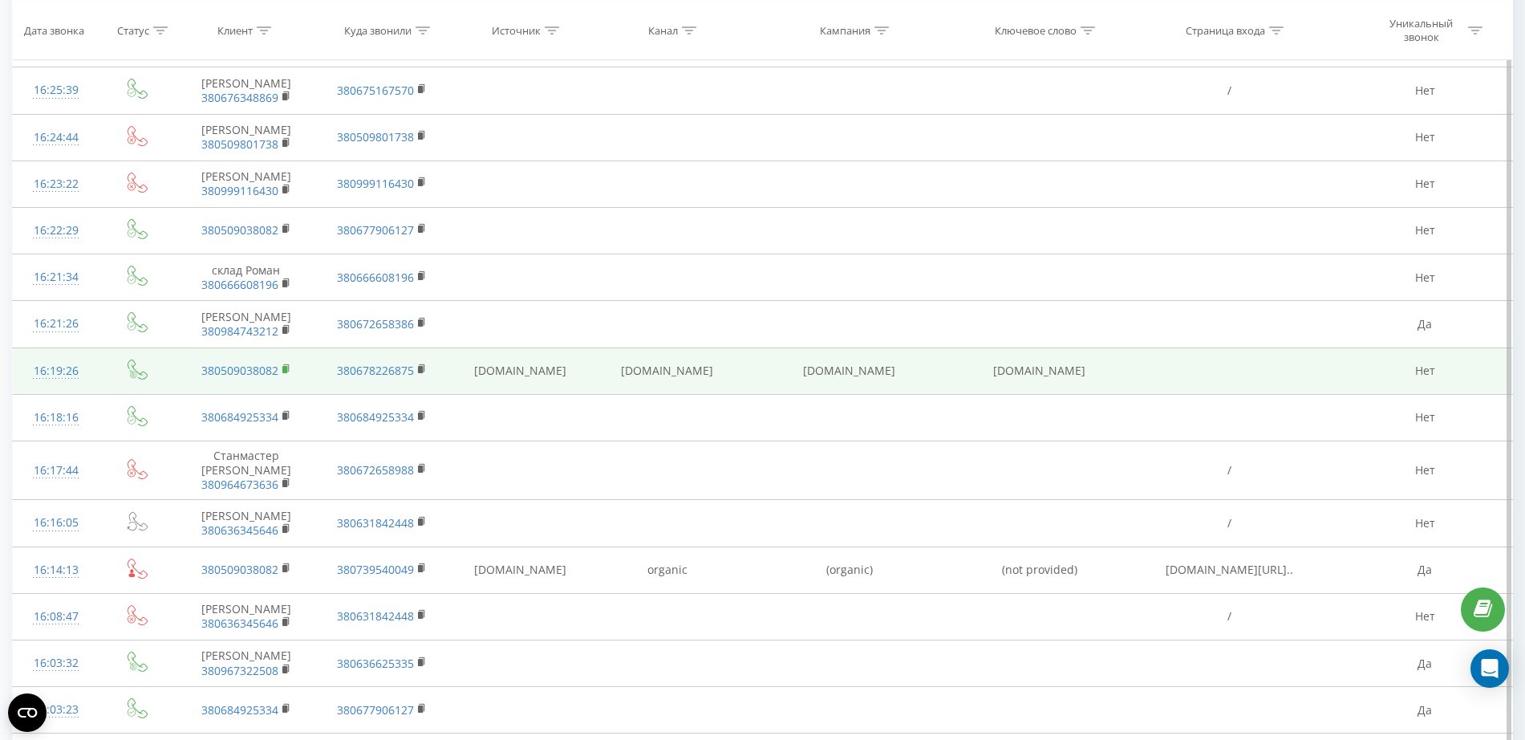
click at [283, 373] on rect at bounding box center [284, 369] width 5 height 7
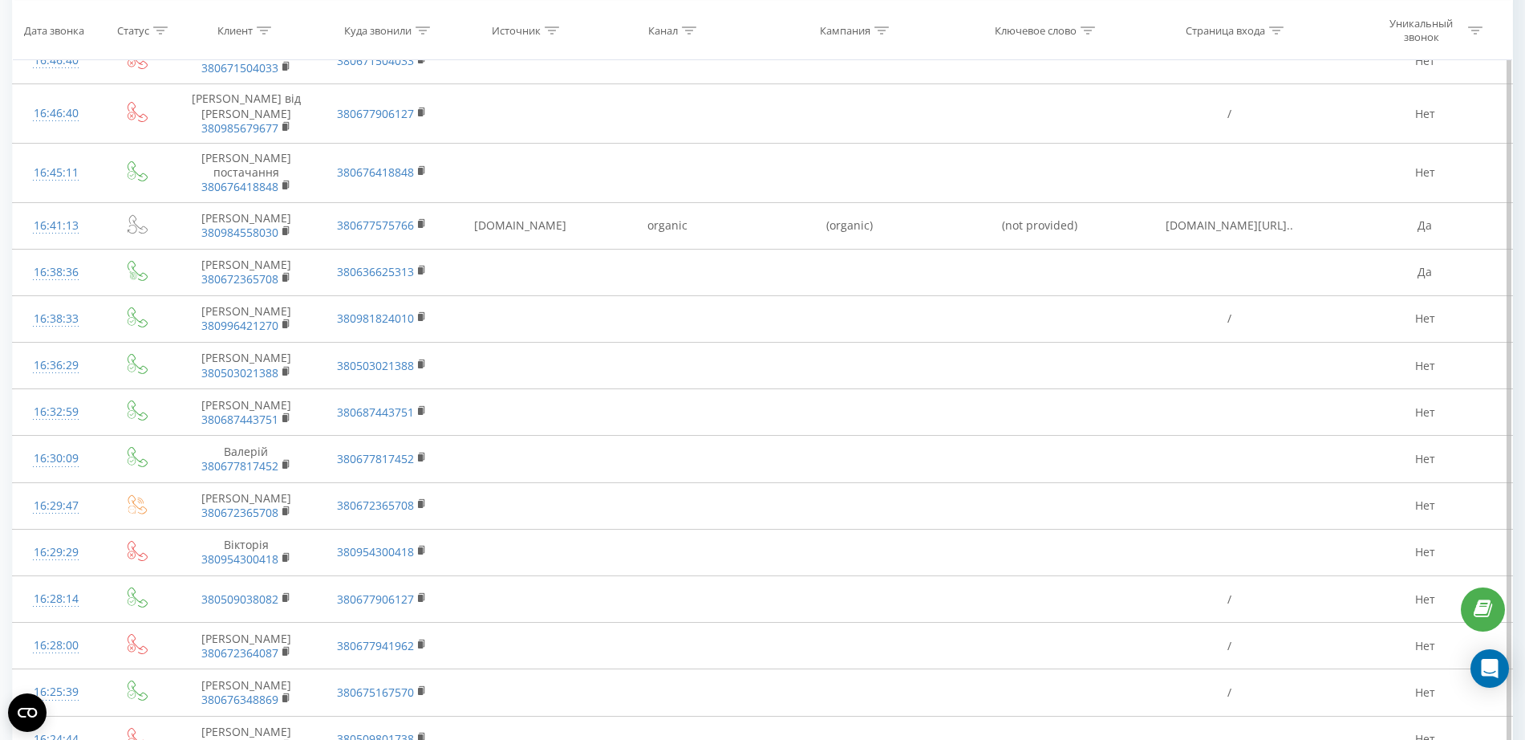
scroll to position [540, 0]
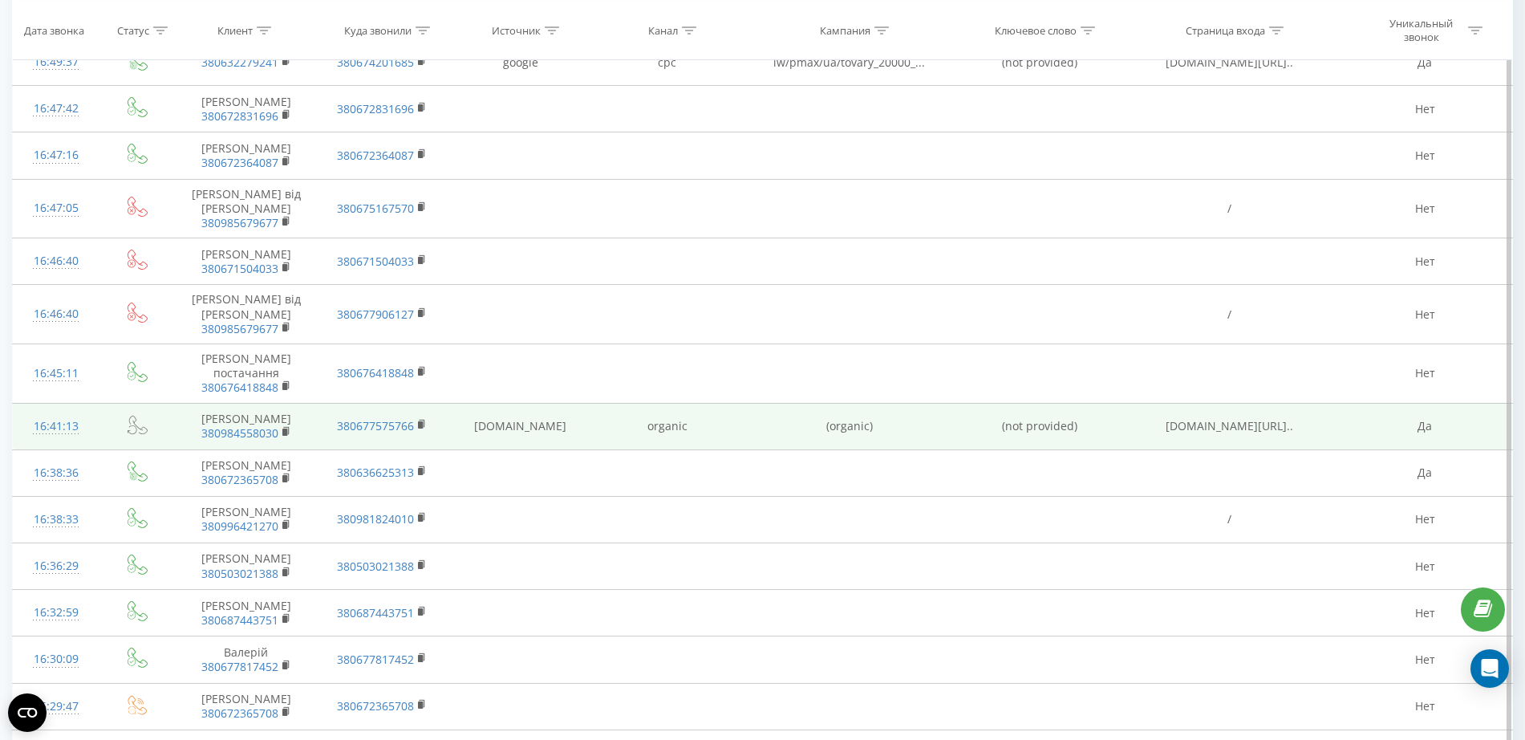
click at [293, 432] on span "380984558030" at bounding box center [246, 433] width 109 height 14
click at [286, 430] on rect at bounding box center [284, 431] width 5 height 7
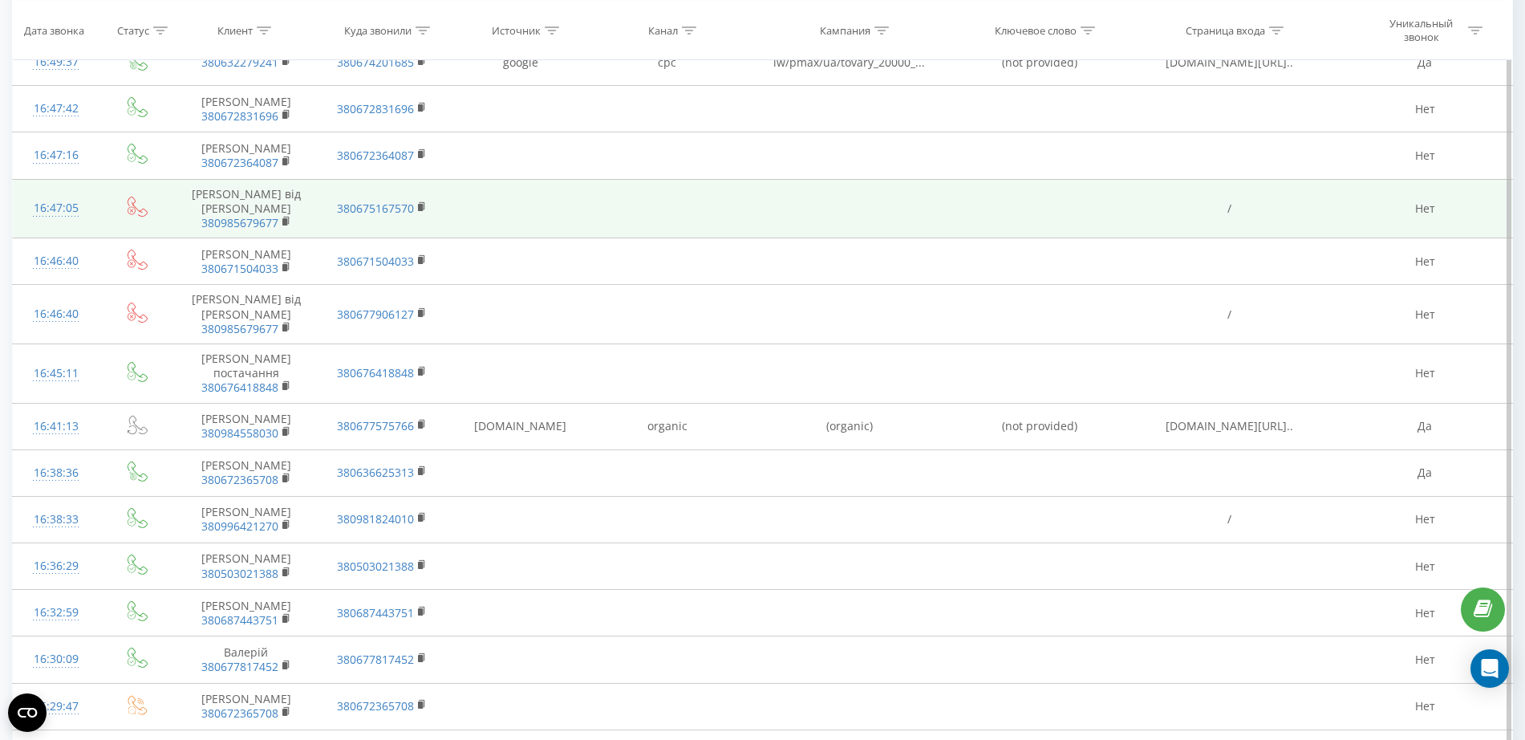
scroll to position [339, 0]
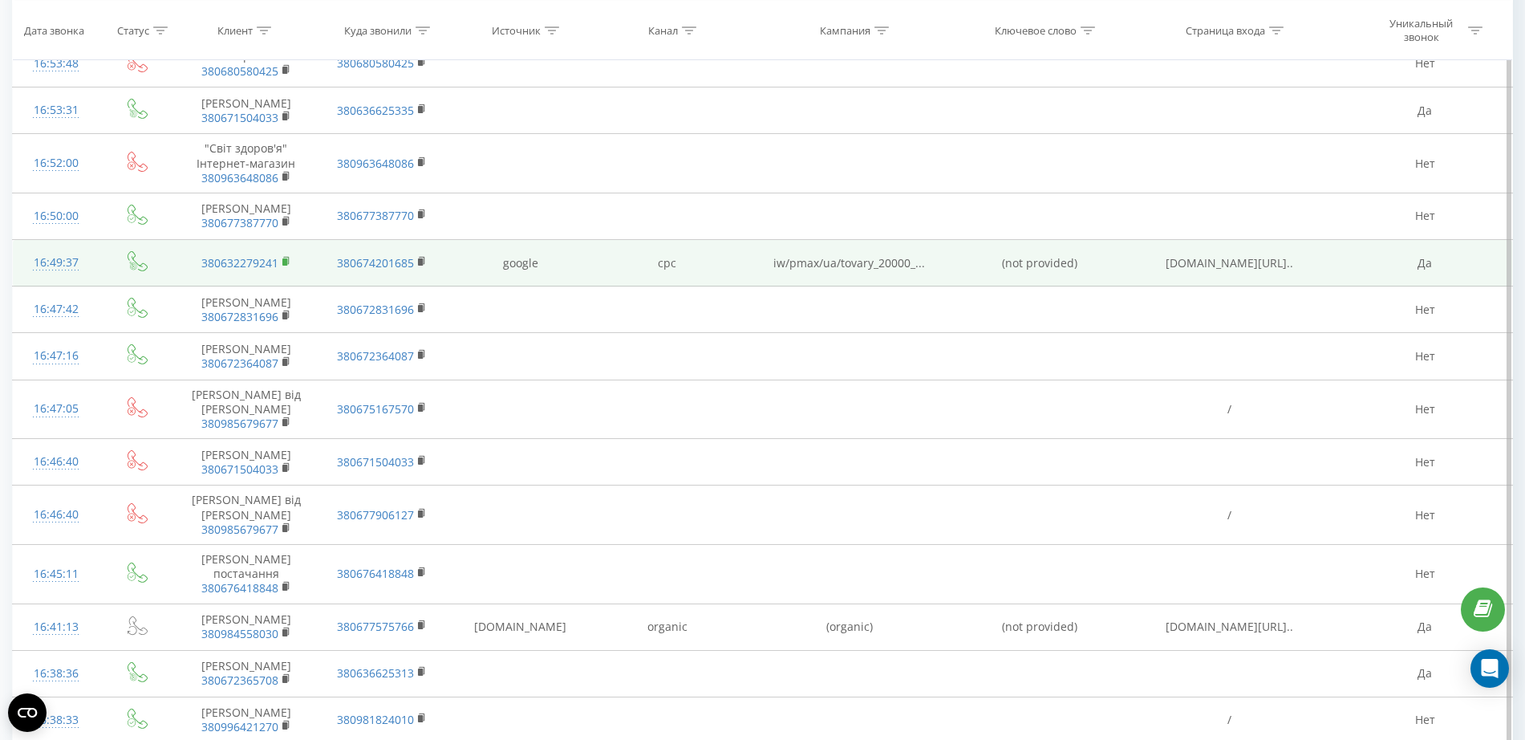
click at [283, 260] on rect at bounding box center [284, 261] width 5 height 7
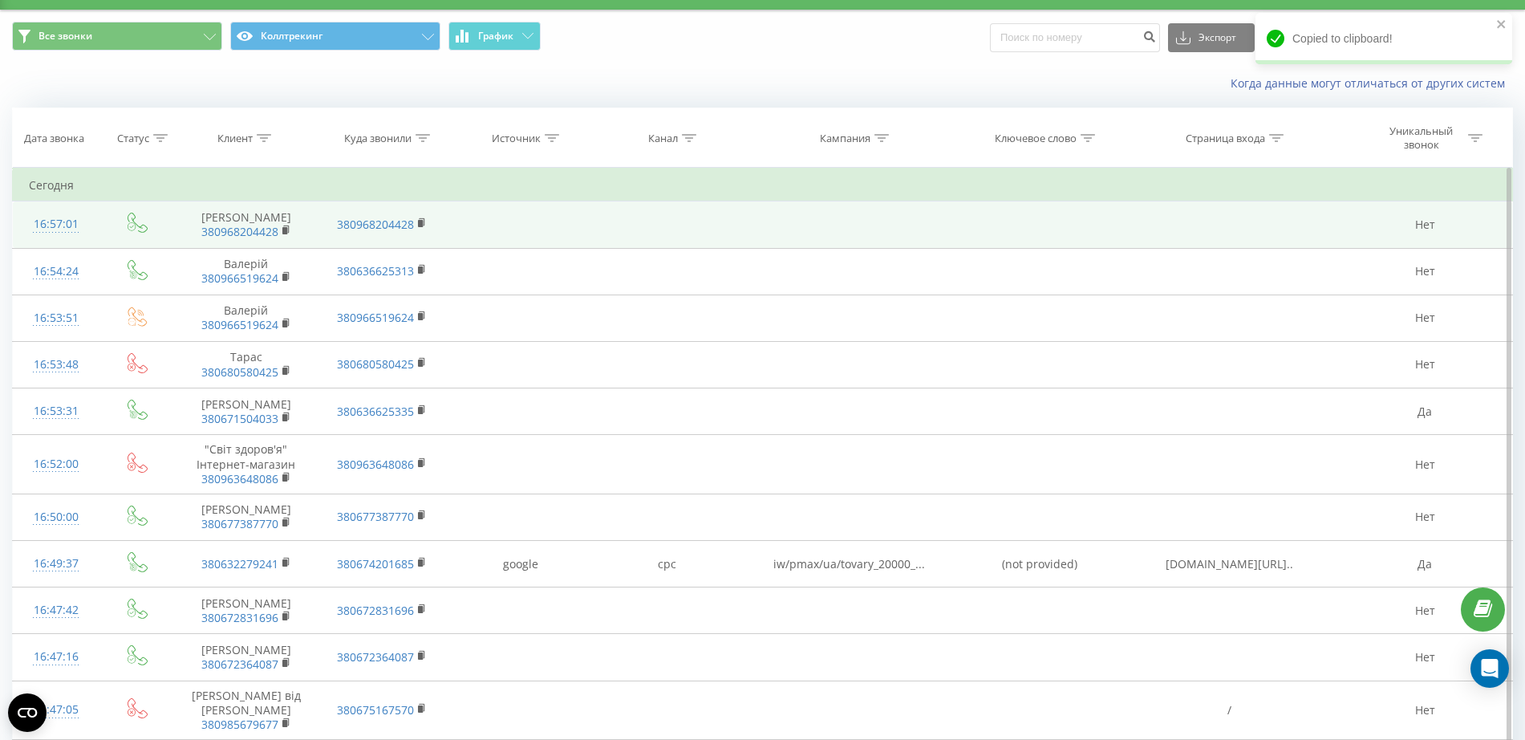
scroll to position [0, 0]
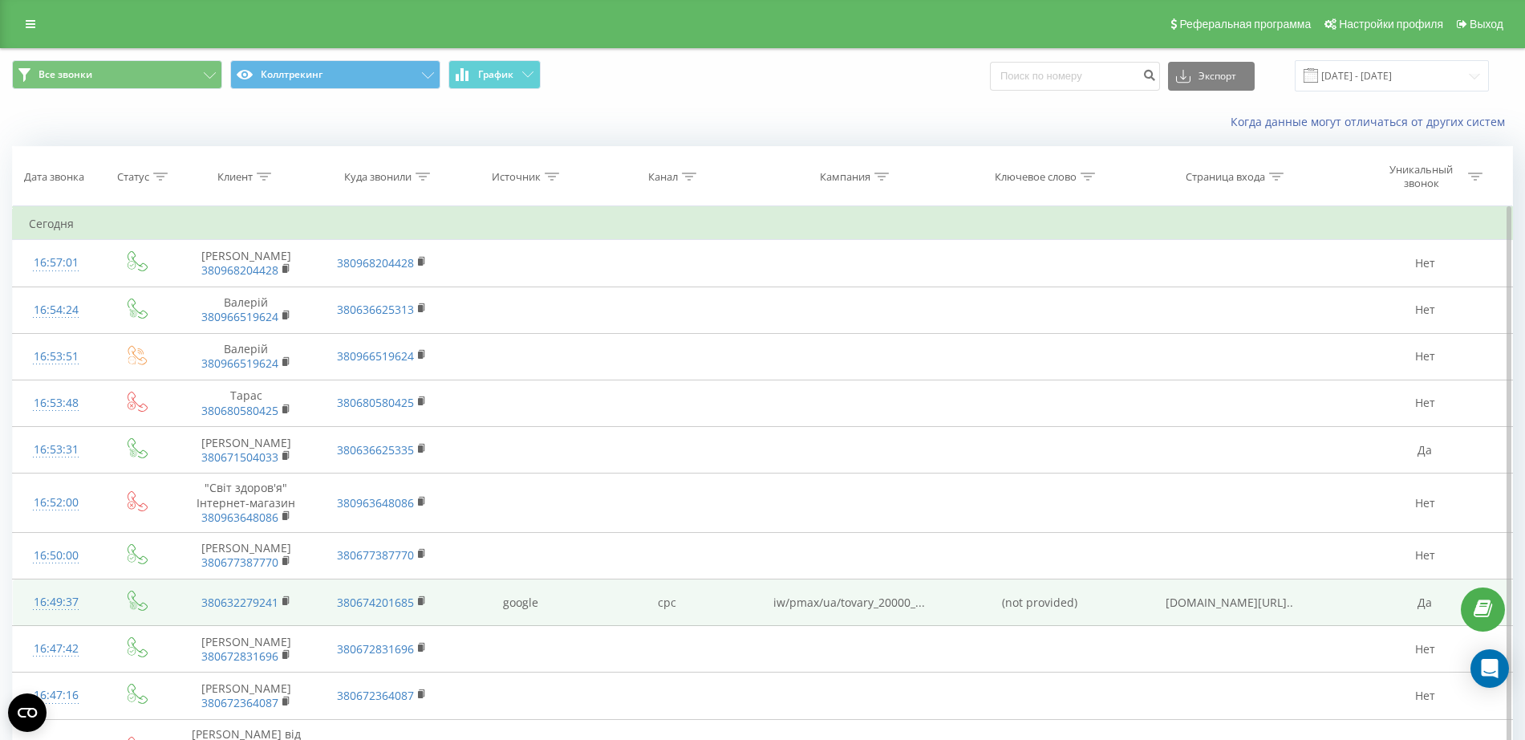
drag, startPoint x: 286, startPoint y: 602, endPoint x: 282, endPoint y: 593, distance: 10.1
click at [286, 602] on rect at bounding box center [284, 601] width 5 height 7
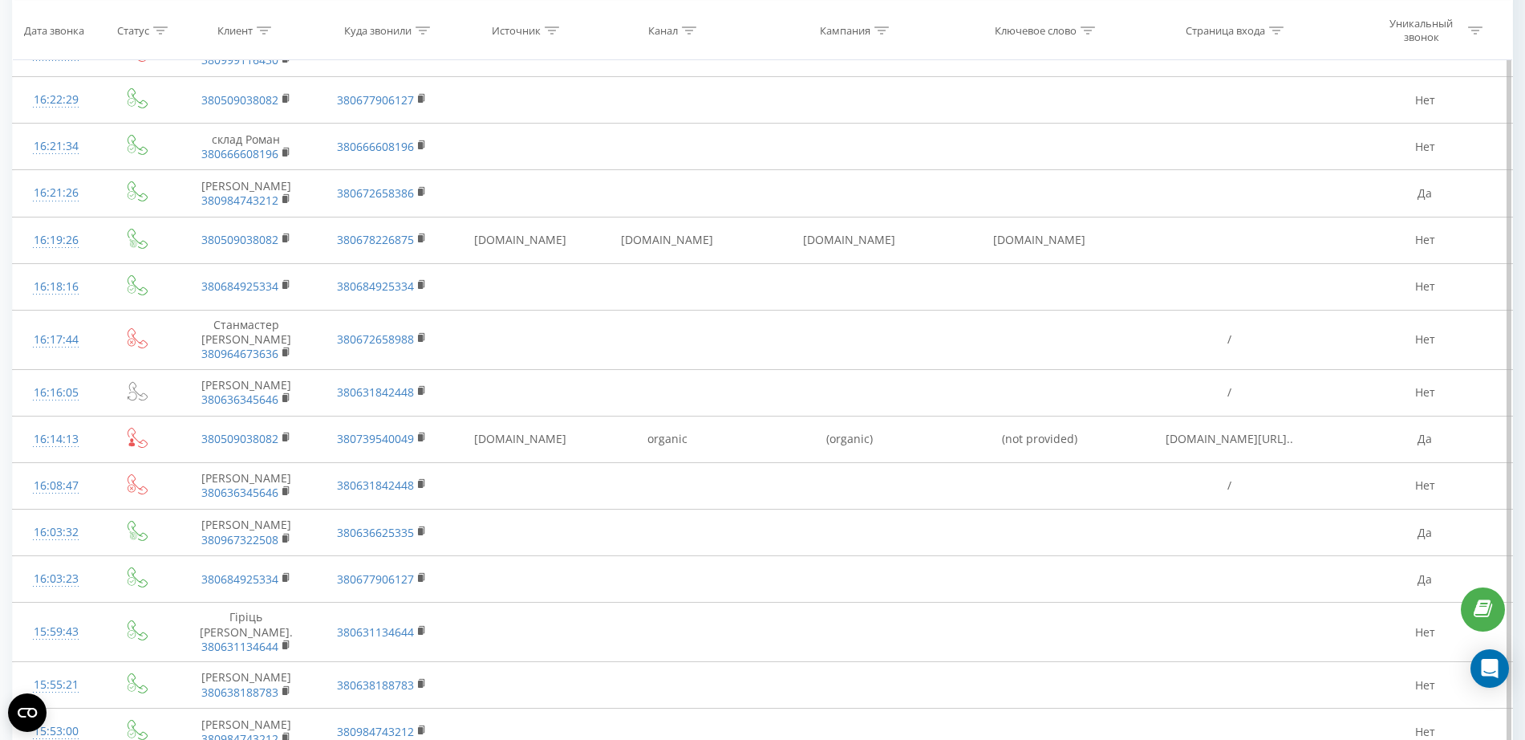
scroll to position [2106, 0]
